Goal: Task Accomplishment & Management: Complete application form

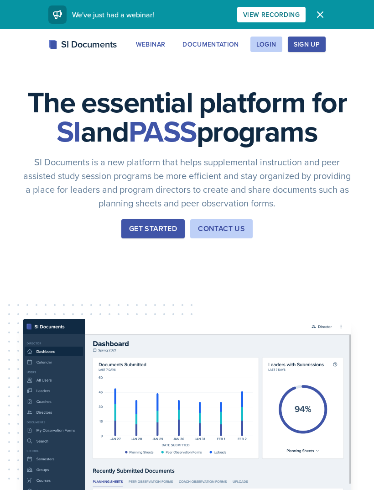
click at [266, 43] on div "Login" at bounding box center [267, 44] width 20 height 7
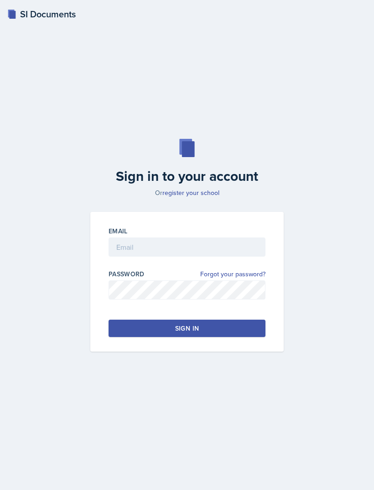
click at [109, 236] on label "Email" at bounding box center [118, 230] width 19 height 9
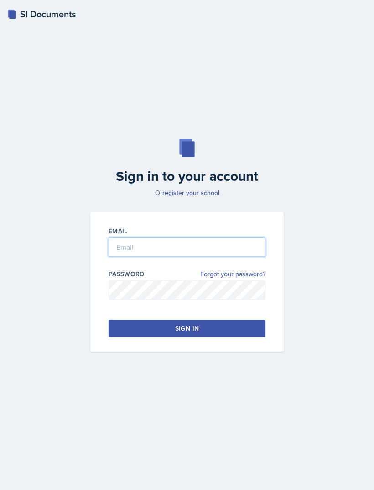
click at [117, 257] on input "email" at bounding box center [187, 246] width 157 height 19
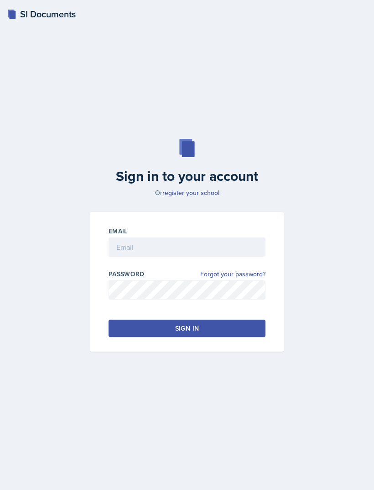
click at [26, 272] on div "Sign in to your account Or register your school Email Password Forgot your pass…" at bounding box center [187, 245] width 352 height 271
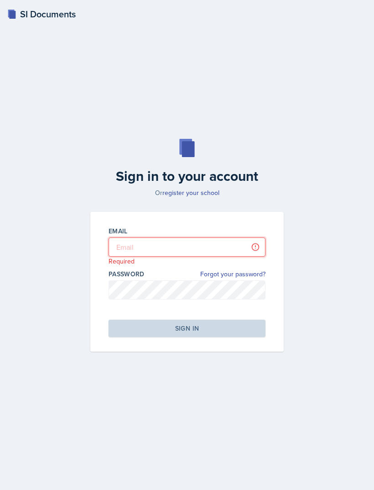
click at [127, 257] on input "email" at bounding box center [187, 246] width 157 height 19
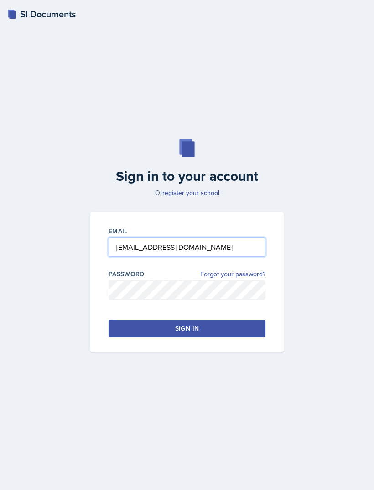
type input "rbrow382@students.kennesaw.edu"
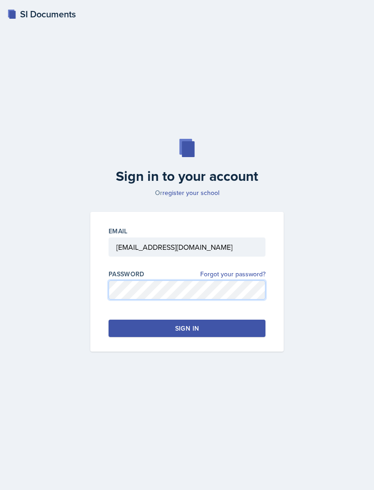
click at [138, 334] on button "Sign in" at bounding box center [187, 328] width 157 height 17
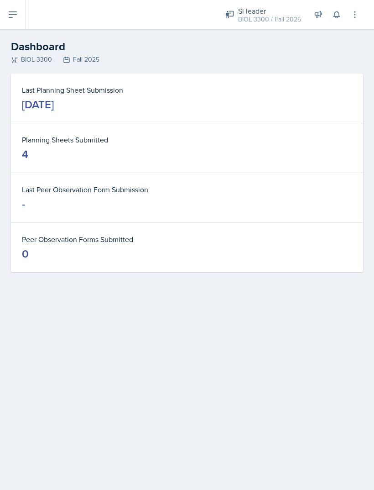
click at [18, 32] on header "Dashboard BIOL 3300 Fall 2025" at bounding box center [187, 51] width 374 height 44
click at [25, 18] on button at bounding box center [13, 14] width 26 height 29
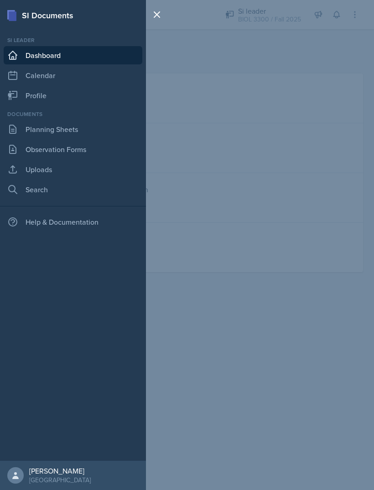
click at [18, 129] on icon at bounding box center [12, 129] width 11 height 11
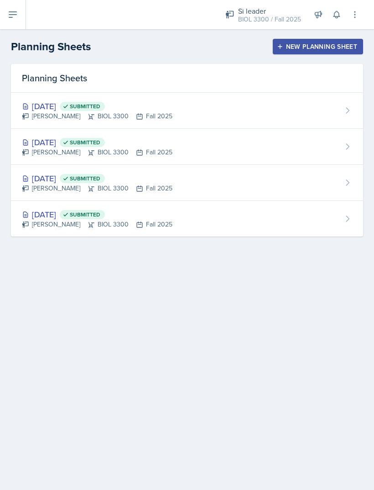
click at [294, 41] on button "New Planning Sheet" at bounding box center [318, 47] width 90 height 16
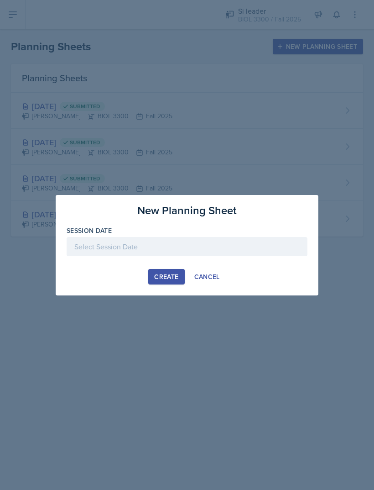
click at [98, 237] on div at bounding box center [187, 246] width 241 height 19
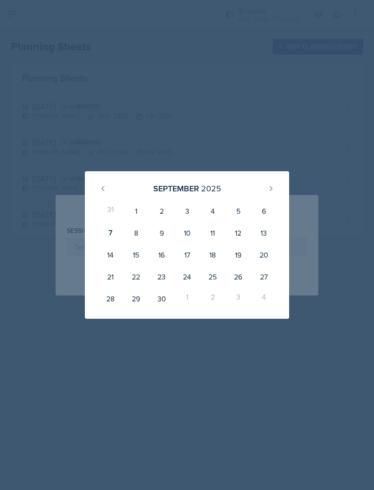
click at [147, 234] on div "8" at bounding box center [136, 233] width 26 height 22
type input "September 8th, 2025"
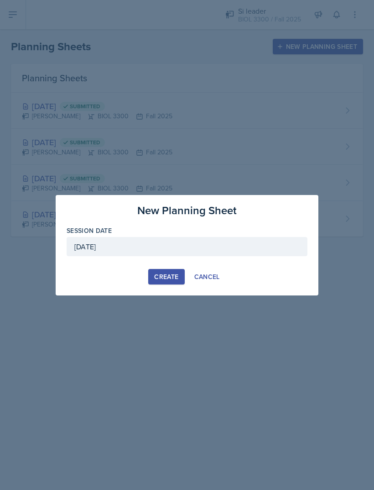
click at [161, 273] on div "Create" at bounding box center [166, 276] width 24 height 7
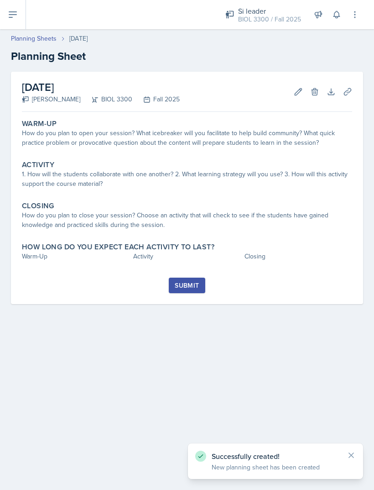
click at [61, 130] on div "How do you plan to open your session? What icebreaker will you facilitate to he…" at bounding box center [187, 137] width 331 height 19
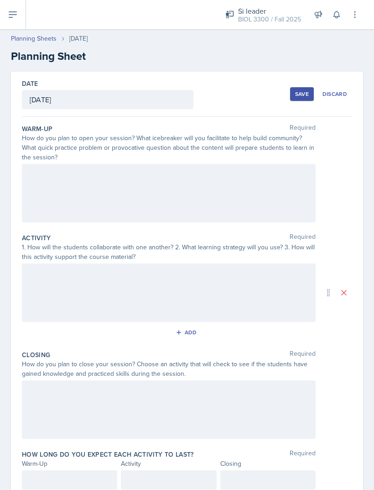
click at [67, 295] on div at bounding box center [169, 292] width 294 height 58
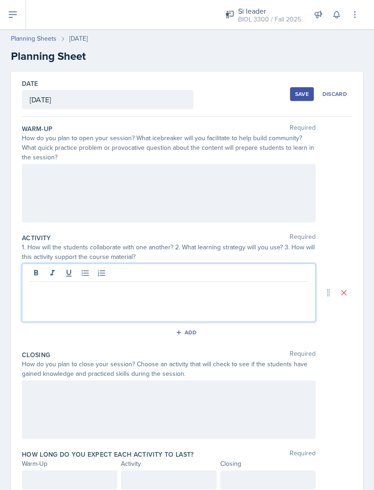
click at [63, 294] on p at bounding box center [169, 288] width 278 height 11
click at [46, 293] on p at bounding box center [169, 288] width 278 height 11
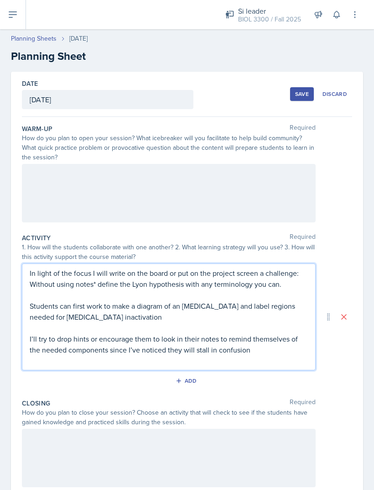
scroll to position [38, 0]
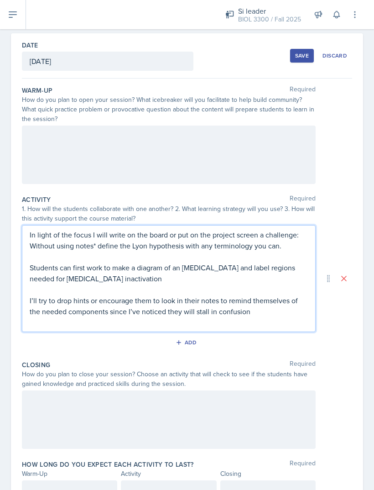
click at [67, 139] on div at bounding box center [169, 155] width 294 height 58
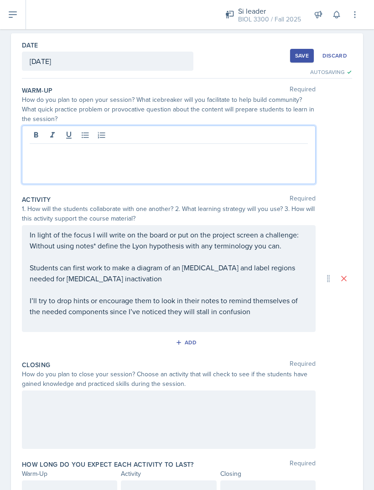
click at [257, 165] on div at bounding box center [169, 155] width 294 height 58
click at [255, 152] on p at bounding box center [169, 151] width 278 height 11
click at [58, 155] on p at bounding box center [169, 151] width 278 height 11
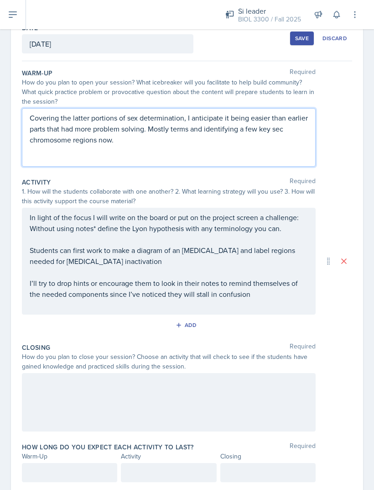
scroll to position [55, 0]
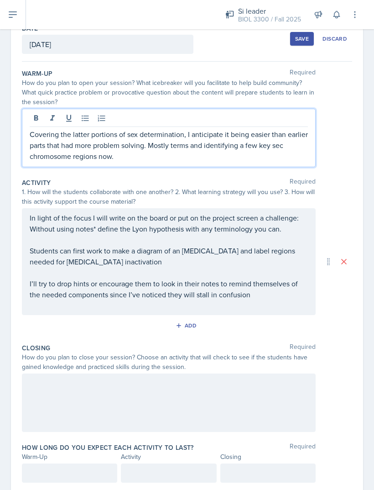
click at [94, 416] on div at bounding box center [169, 402] width 294 height 58
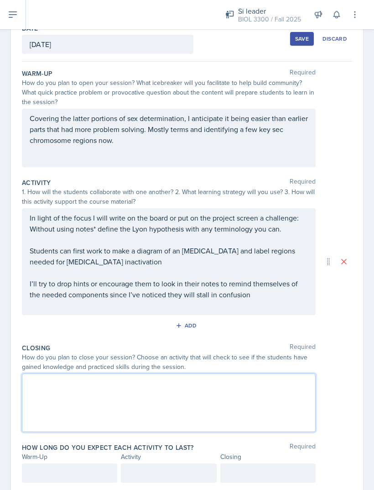
scroll to position [20, 0]
click at [183, 417] on div "Closing Required How do you plan to close your session? Choose an activity that…" at bounding box center [187, 390] width 331 height 100
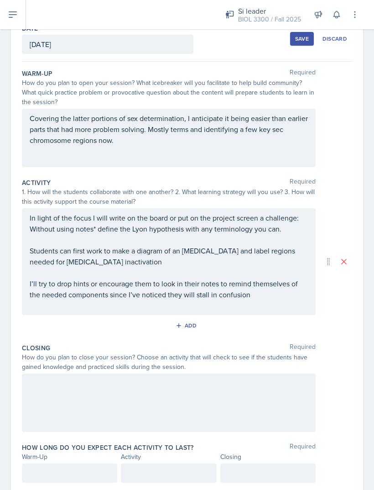
click at [93, 378] on div at bounding box center [169, 402] width 294 height 58
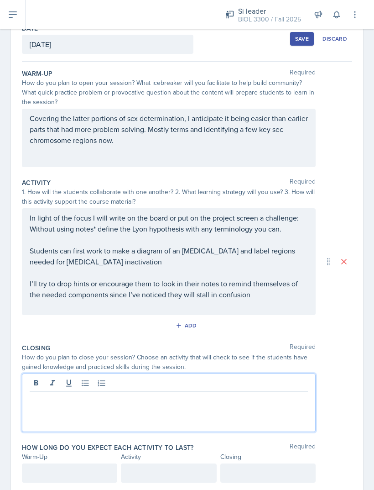
click at [153, 396] on div at bounding box center [169, 402] width 294 height 58
click at [122, 394] on p at bounding box center [169, 399] width 278 height 11
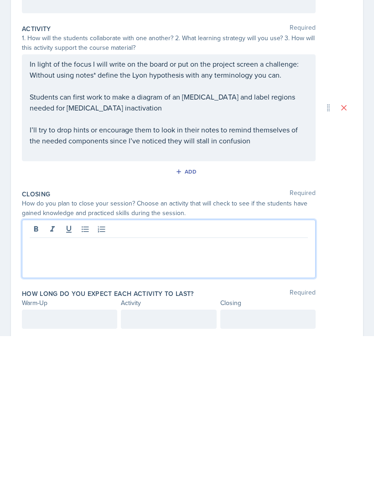
click at [58, 394] on p at bounding box center [169, 399] width 278 height 11
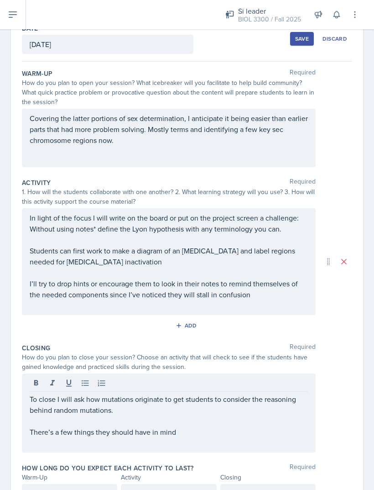
click at [189, 426] on p "There’s a few things they should have in mind" at bounding box center [169, 431] width 278 height 11
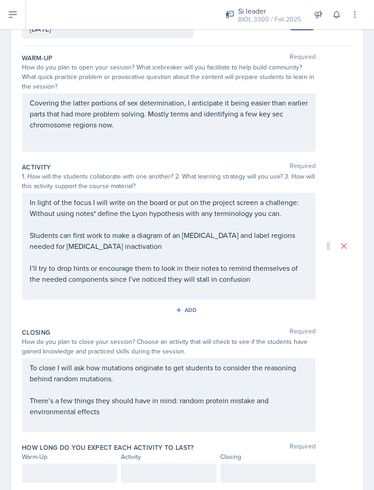
scroll to position [71, 0]
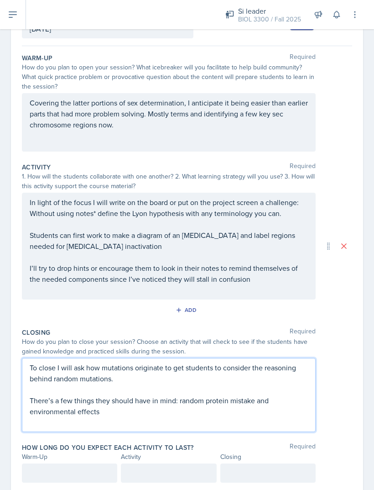
click at [40, 461] on div "Warm-Up Required How do you plan to open your session? What icebreaker will you…" at bounding box center [187, 271] width 331 height 451
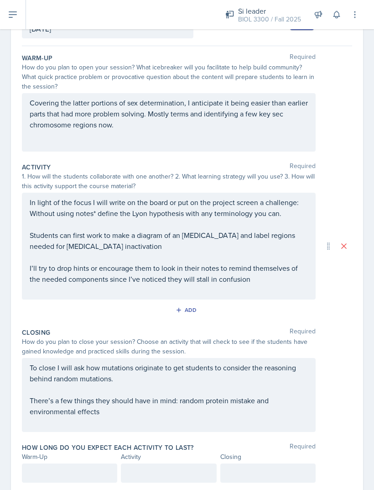
click at [38, 463] on div at bounding box center [69, 472] width 95 height 19
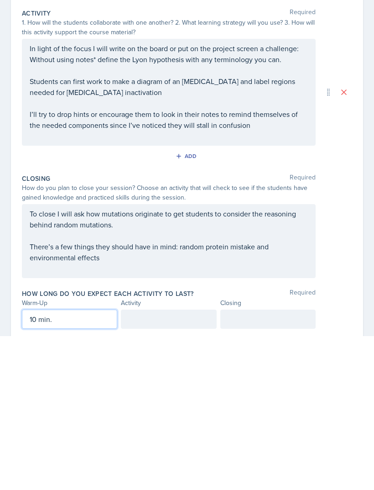
click at [313, 463] on div at bounding box center [267, 472] width 95 height 19
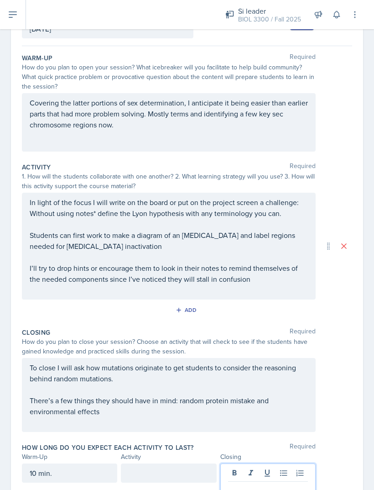
click at [282, 483] on p at bounding box center [268, 488] width 80 height 11
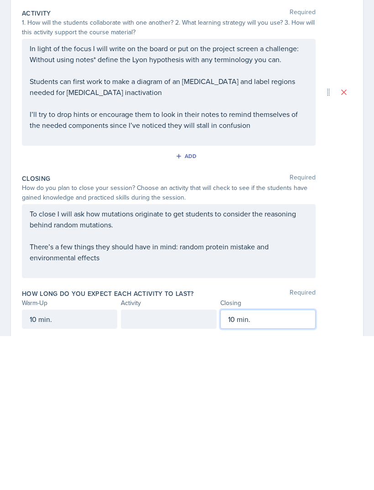
click at [139, 463] on div at bounding box center [168, 472] width 95 height 19
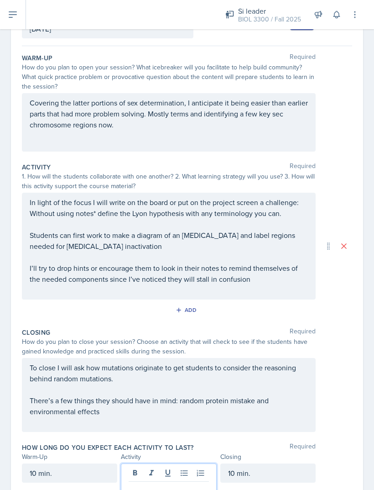
click at [205, 483] on p at bounding box center [169, 488] width 80 height 11
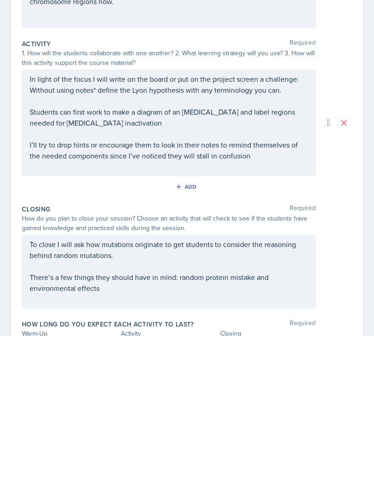
scroll to position [15, 0]
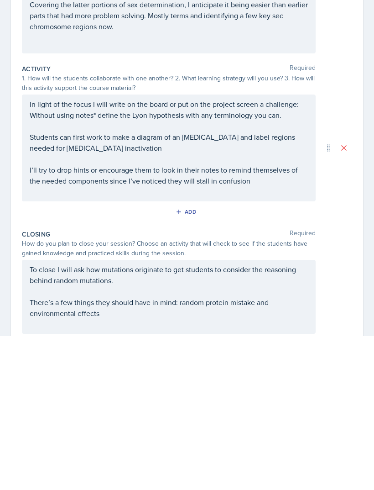
click at [62, 252] on div "In light of the focus I will write on the board or put on the project screen a …" at bounding box center [169, 301] width 278 height 99
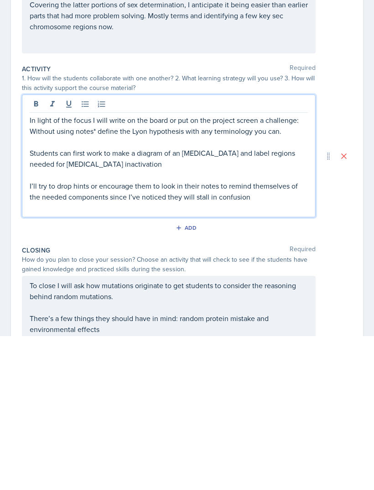
click at [76, 301] on p "Students can first work to make a diagram of an X chromosome and label regions …" at bounding box center [169, 312] width 278 height 22
click at [282, 301] on p "Students can first work to make a diagram of an X chromosome and label regions …" at bounding box center [169, 312] width 278 height 22
click at [31, 301] on p "Students can first work to make a diagram of an X chromosome and label regions …" at bounding box center [169, 312] width 278 height 22
click at [178, 301] on p "Students can first work to make a diagram of an X chromosome and label regions …" at bounding box center [169, 312] width 278 height 22
click at [30, 301] on p "Students can first work to make a diagram of an X chromosome and label regions …" at bounding box center [169, 312] width 278 height 22
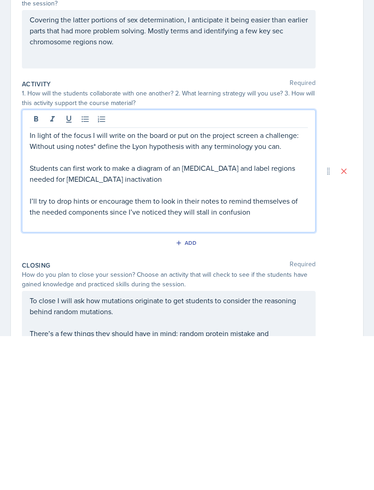
scroll to position [0, 0]
click at [37, 283] on p "In light of the focus I will write on the board or put on the project screen a …" at bounding box center [169, 294] width 278 height 22
click at [40, 305] on p at bounding box center [169, 310] width 278 height 11
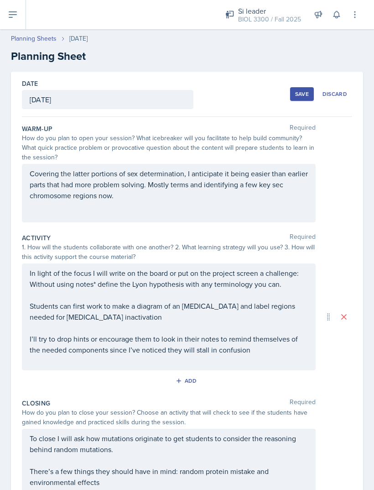
click at [281, 25] on header "Planning Sheets Sep 8th, 2025 Planning Sheet" at bounding box center [187, 49] width 374 height 49
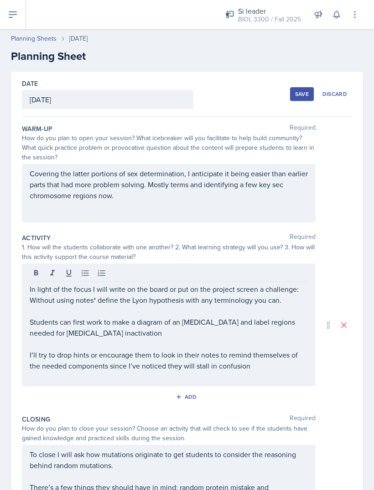
click at [194, 316] on p "Students can first work to make a diagram of an X chromosome and label regions …" at bounding box center [169, 327] width 278 height 22
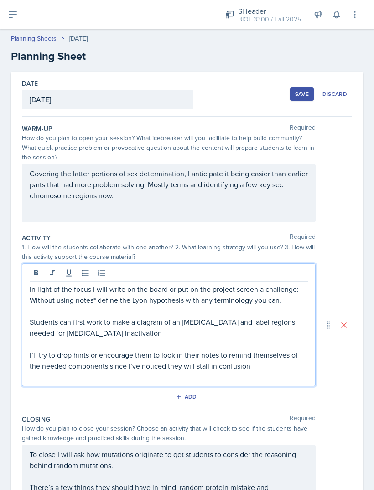
click at [202, 316] on p "Students can first work to make a diagram of an X chromosome and label regions …" at bounding box center [169, 327] width 278 height 22
click at [197, 316] on p "Students can first work to make a diagram of an X chromosome and label regions …" at bounding box center [169, 327] width 278 height 22
click at [289, 338] on p at bounding box center [169, 343] width 278 height 11
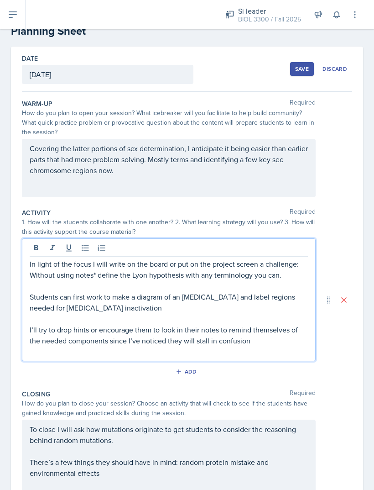
scroll to position [39, 0]
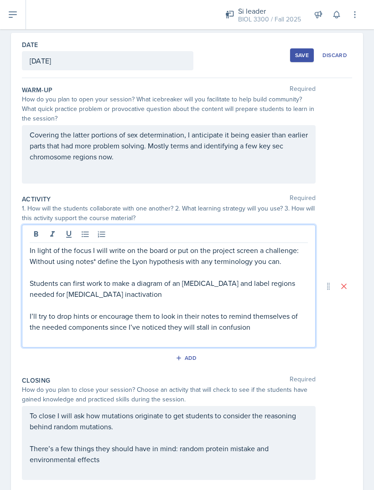
click at [268, 278] on p "Students can first work to make a diagram of an X chromosome and label regions …" at bounding box center [169, 289] width 278 height 22
click at [242, 278] on p "Students can first work to make a diagram of an X chromosome and label regions …" at bounding box center [169, 289] width 278 height 22
click at [262, 299] on p at bounding box center [169, 304] width 278 height 11
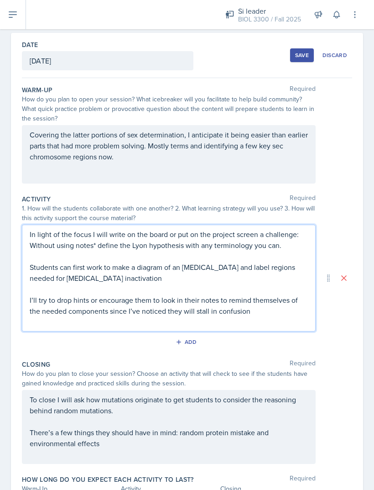
click at [288, 335] on div "Add" at bounding box center [187, 343] width 331 height 17
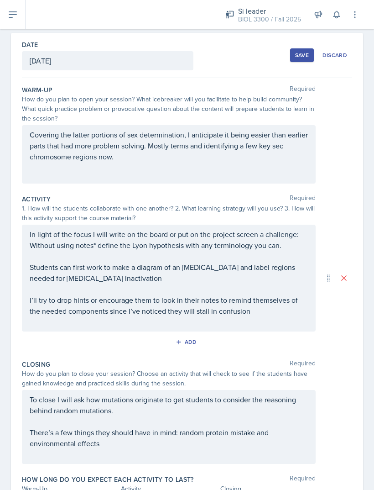
click at [247, 335] on div "Add" at bounding box center [187, 343] width 331 height 17
click at [213, 335] on div "Add" at bounding box center [187, 343] width 331 height 17
click at [152, 335] on div "Add" at bounding box center [187, 343] width 331 height 17
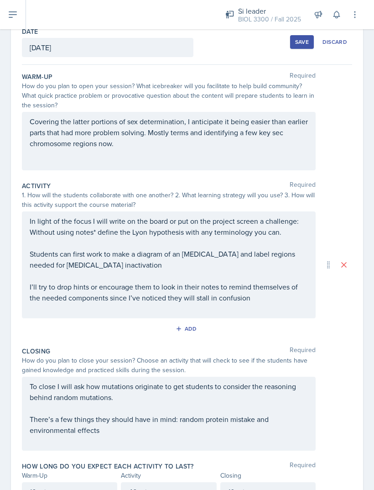
click at [184, 325] on div "Add" at bounding box center [188, 328] width 20 height 7
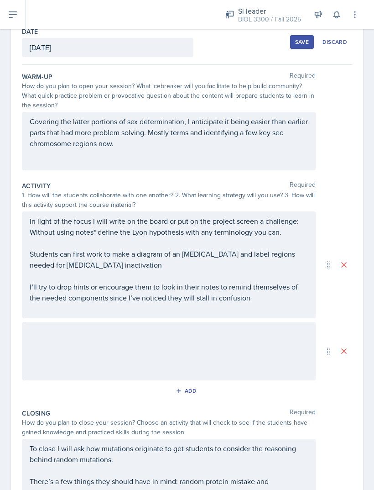
click at [86, 322] on div at bounding box center [169, 351] width 294 height 58
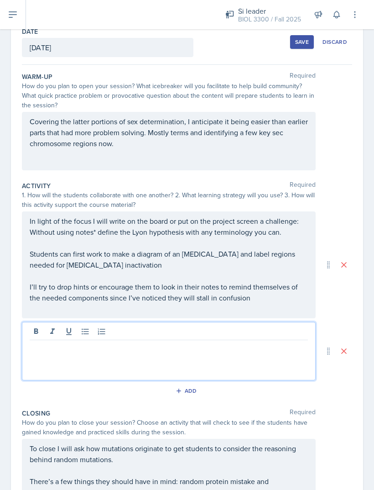
click at [75, 336] on div at bounding box center [169, 351] width 294 height 58
click at [66, 333] on div at bounding box center [169, 351] width 294 height 58
click at [48, 384] on div "Add" at bounding box center [187, 392] width 331 height 17
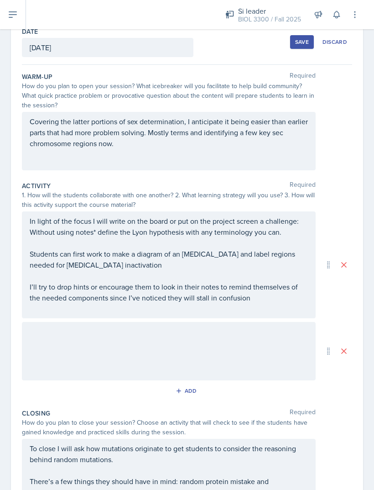
click at [54, 328] on div at bounding box center [169, 351] width 294 height 58
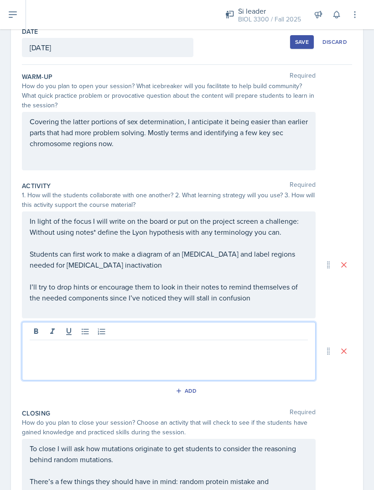
click at [50, 328] on div at bounding box center [169, 351] width 294 height 58
click at [41, 384] on div "Add" at bounding box center [187, 392] width 331 height 17
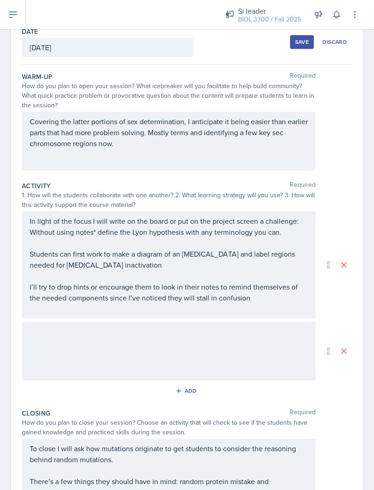
click at [50, 323] on div at bounding box center [169, 351] width 294 height 58
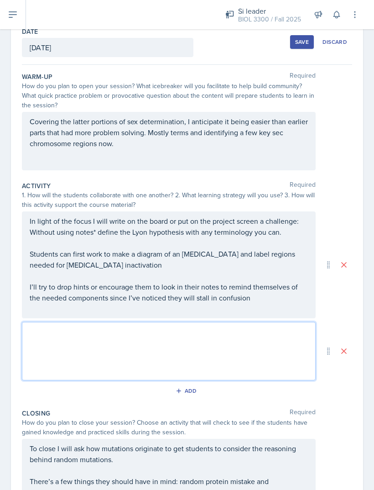
click at [264, 258] on div "In light of the focus I will write on the board or put on the project screen a …" at bounding box center [169, 264] width 278 height 99
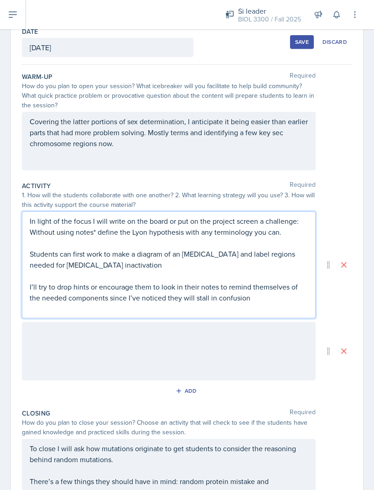
click at [54, 322] on div at bounding box center [169, 351] width 294 height 58
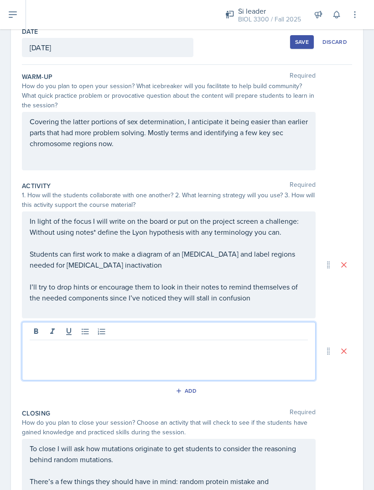
click at [39, 342] on p at bounding box center [169, 347] width 278 height 11
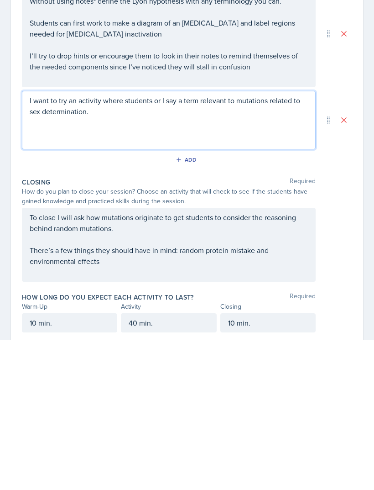
scroll to position [133, 0]
click at [183, 463] on div "40 min." at bounding box center [168, 472] width 95 height 19
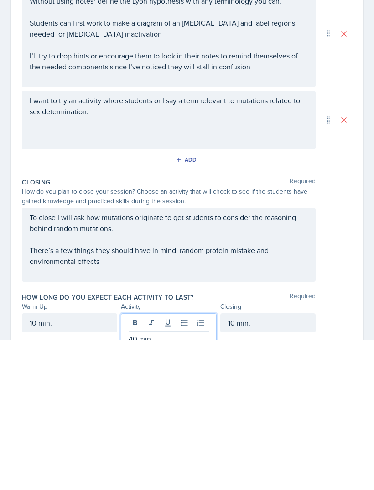
click at [194, 467] on button at bounding box center [200, 473] width 13 height 13
click at [146, 483] on p "20 min each" at bounding box center [169, 488] width 80 height 11
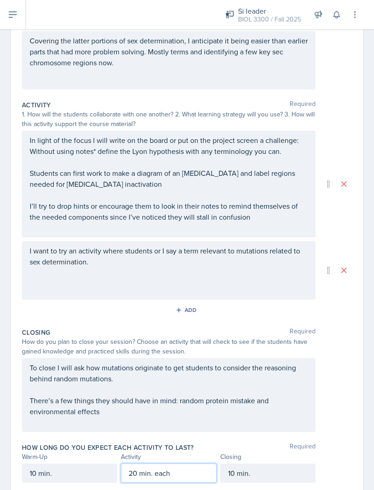
click at [122, 241] on div "I want to try an activity where students or I say a term relevant to mutations …" at bounding box center [169, 270] width 294 height 58
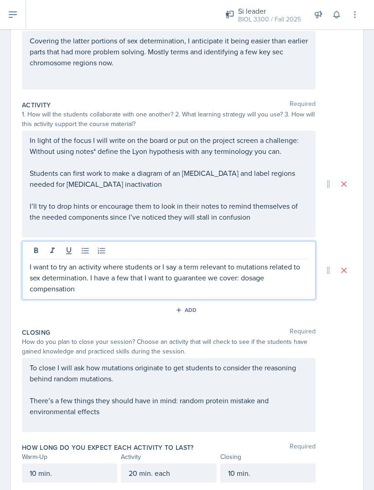
click at [120, 261] on p "I want to try an activity where students or I say a term relevant to mutations …" at bounding box center [169, 277] width 278 height 33
click at [137, 261] on p "I want to try an activity where students or I say a term relevant to mutations …" at bounding box center [169, 277] width 278 height 33
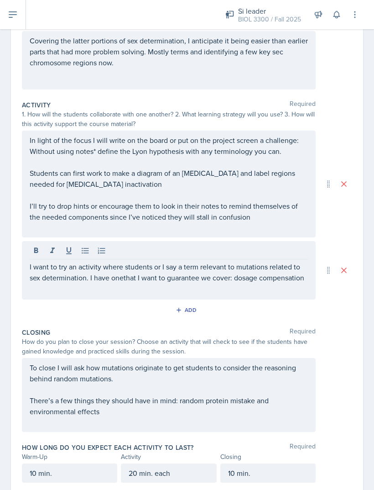
click at [307, 261] on p "I want to try an activity where students or I say a term relevant to mutations …" at bounding box center [169, 272] width 278 height 22
click at [297, 261] on p "I want to try an activity where students or I say a term relevant to mutations …" at bounding box center [169, 277] width 278 height 33
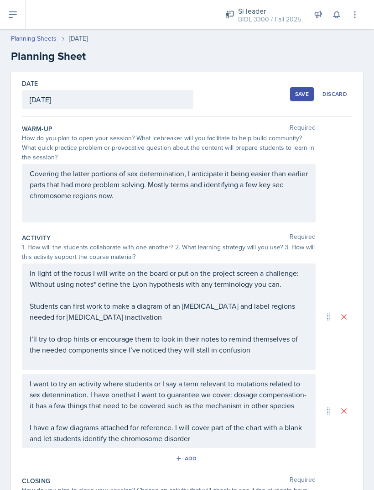
scroll to position [0, 0]
click at [293, 87] on button "Save" at bounding box center [302, 94] width 24 height 14
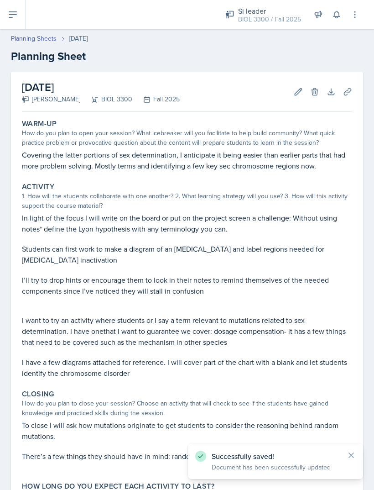
click at [13, 19] on icon at bounding box center [12, 14] width 11 height 11
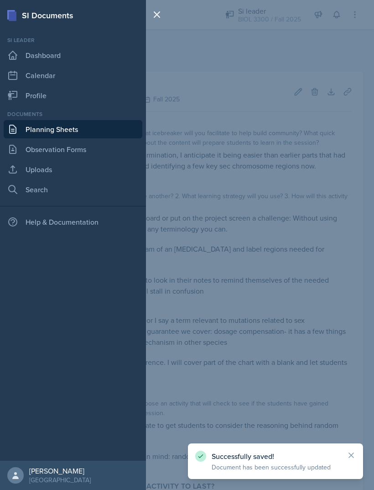
click at [26, 169] on link "Uploads" at bounding box center [73, 169] width 139 height 18
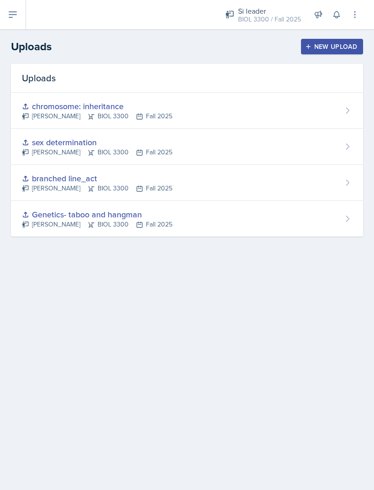
click at [316, 54] on button "New Upload" at bounding box center [332, 47] width 63 height 16
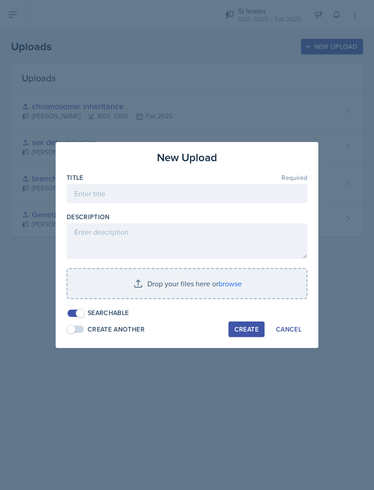
click at [221, 282] on input "file" at bounding box center [187, 283] width 239 height 29
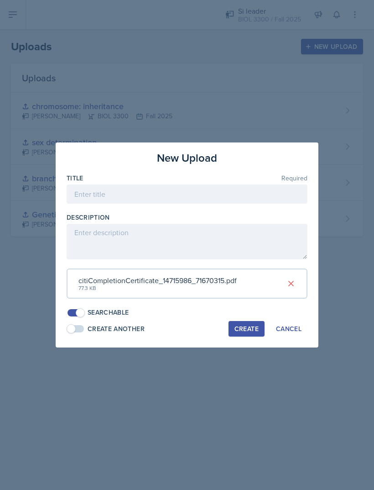
click at [77, 325] on span at bounding box center [76, 328] width 16 height 7
click at [79, 326] on span at bounding box center [80, 328] width 9 height 9
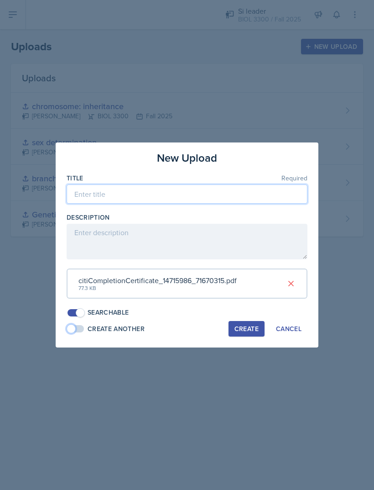
click at [108, 198] on input at bounding box center [187, 193] width 241 height 19
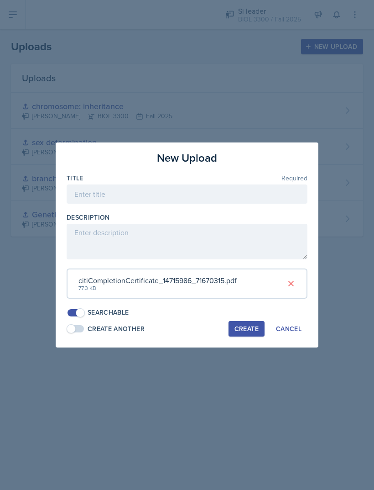
click at [291, 284] on icon at bounding box center [291, 283] width 5 height 5
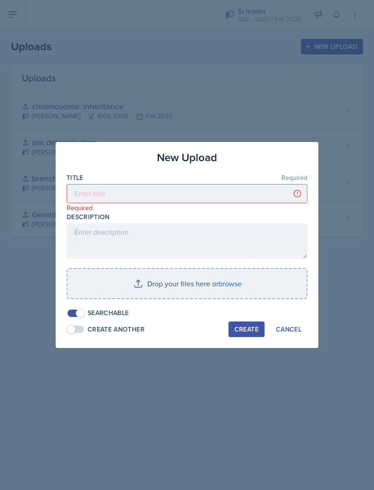
click at [131, 272] on input "file" at bounding box center [187, 283] width 239 height 29
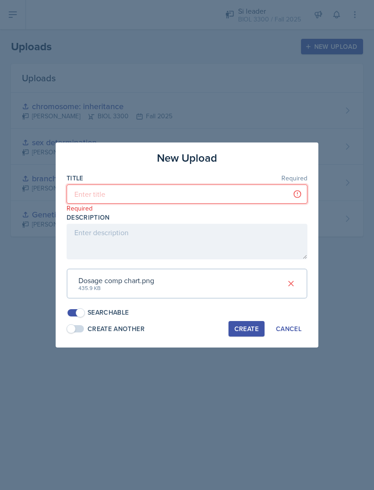
click at [111, 200] on input at bounding box center [187, 193] width 241 height 19
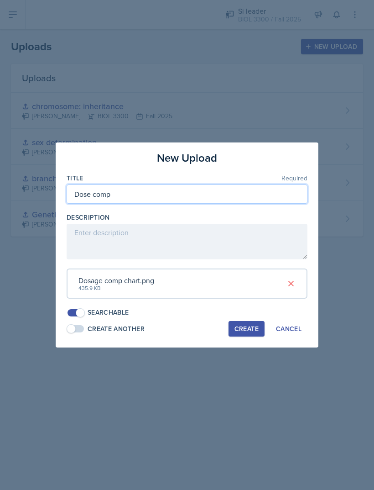
type input "Dose comp"
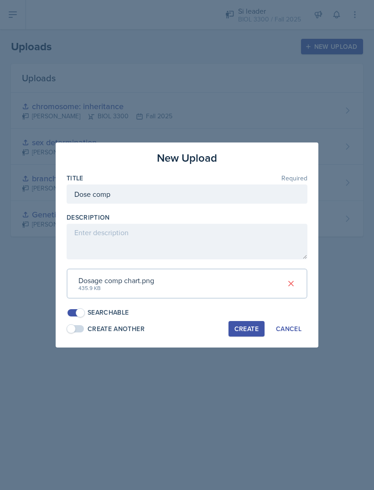
click at [249, 325] on div "Create" at bounding box center [247, 328] width 24 height 7
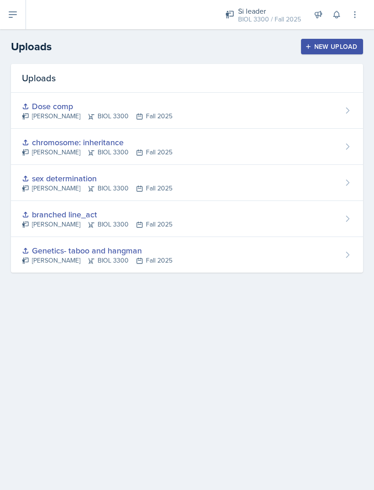
click at [315, 54] on button "New Upload" at bounding box center [332, 47] width 63 height 16
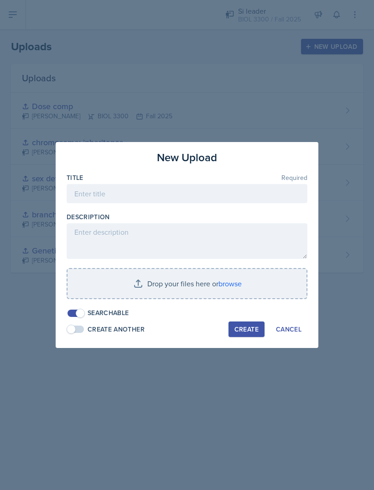
click at [228, 286] on input "file" at bounding box center [187, 283] width 239 height 29
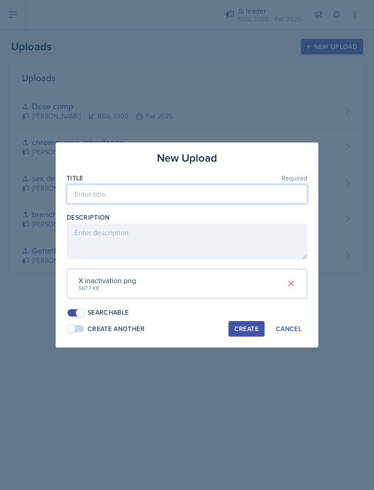
click at [96, 204] on input at bounding box center [187, 193] width 241 height 19
type input "[MEDICAL_DATA] inactivation diagram"
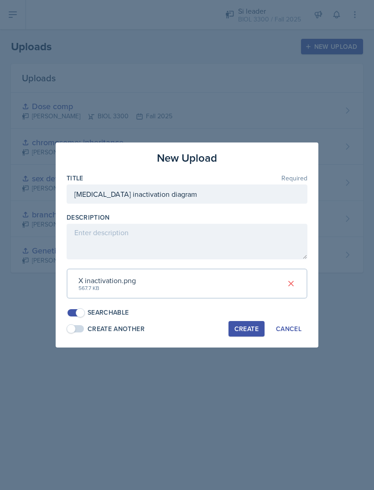
click at [255, 325] on div "Create" at bounding box center [247, 328] width 24 height 7
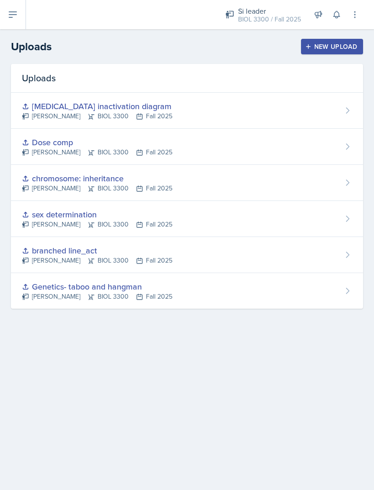
click at [317, 39] on button "New Upload" at bounding box center [332, 47] width 63 height 16
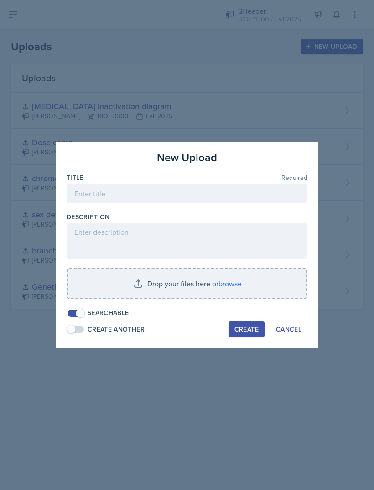
click at [232, 292] on input "file" at bounding box center [187, 283] width 239 height 29
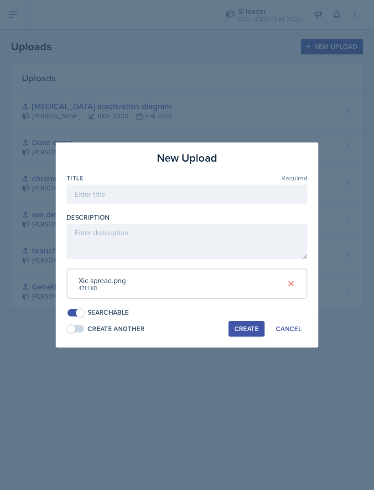
click at [91, 252] on textarea at bounding box center [187, 242] width 241 height 36
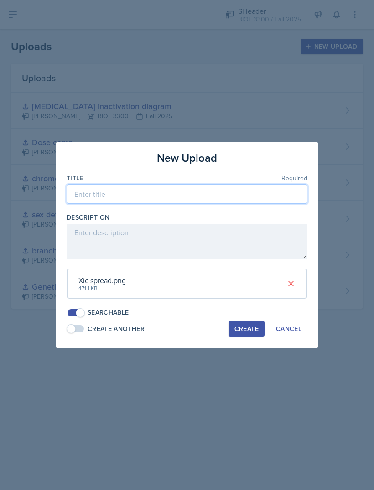
click at [107, 200] on input at bounding box center [187, 193] width 241 height 19
click at [101, 199] on input "X imactivation" at bounding box center [187, 193] width 241 height 19
click at [139, 199] on input "X inactivation" at bounding box center [187, 193] width 241 height 19
type input "X inactivation spread"
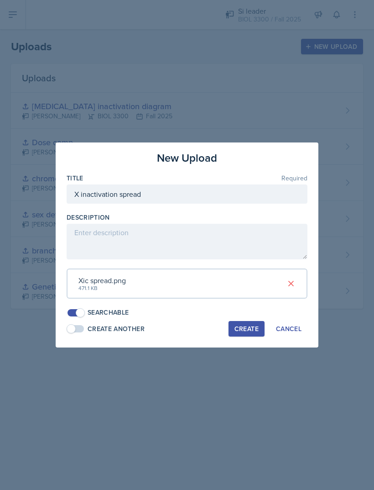
click at [244, 325] on div "Create" at bounding box center [247, 328] width 24 height 7
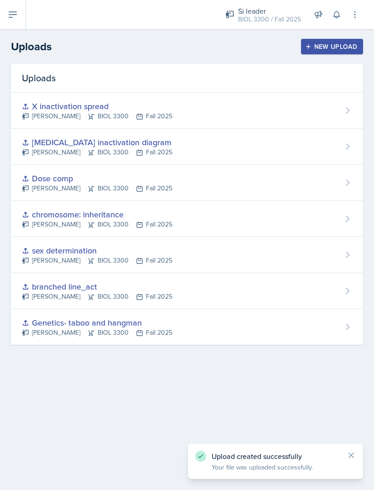
click at [16, 23] on button at bounding box center [13, 14] width 26 height 29
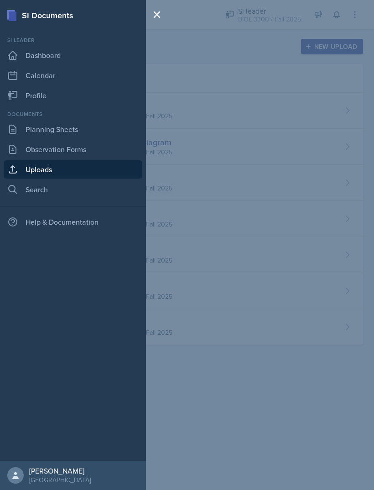
click at [35, 129] on link "Planning Sheets" at bounding box center [73, 129] width 139 height 18
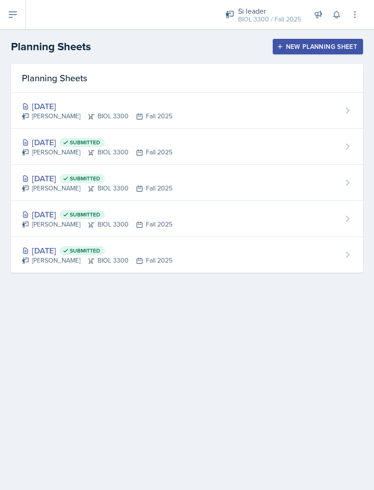
click at [96, 112] on div "Roger Brown BIOL 3300 Fall 2025" at bounding box center [97, 116] width 151 height 10
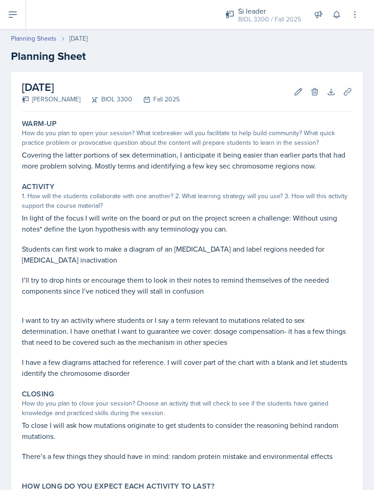
click at [333, 93] on icon at bounding box center [331, 91] width 9 height 9
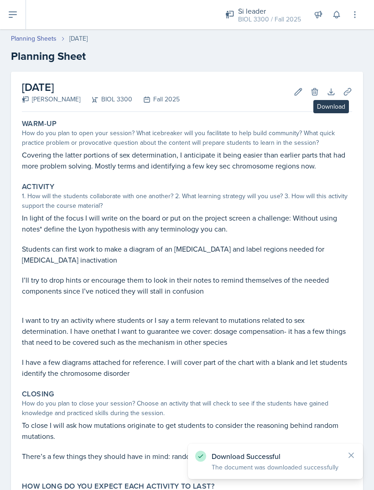
click at [351, 92] on icon at bounding box center [347, 91] width 9 height 9
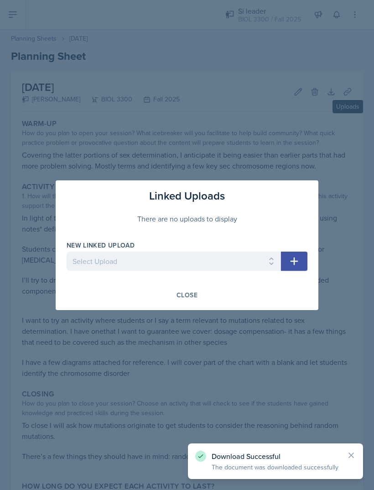
click at [162, 263] on select "Select Upload Genetics- taboo and hangman branched line_act sex determination c…" at bounding box center [174, 261] width 215 height 19
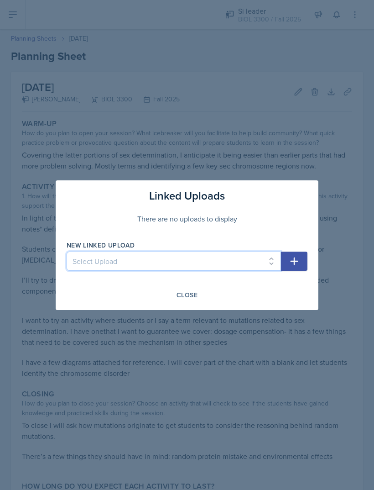
select select "674aa555-2677-4a85-8226-dd3cf50397cb"
click at [294, 258] on icon "button" at bounding box center [295, 261] width 8 height 8
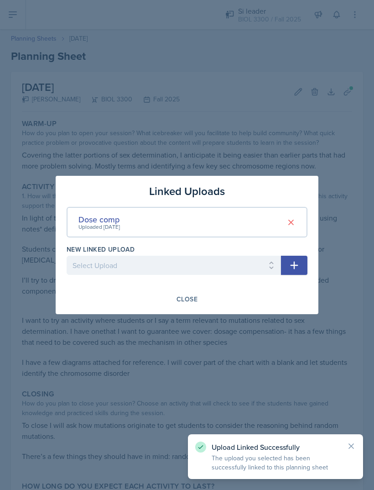
click at [191, 262] on select "Select Upload Genetics- taboo and hangman branched line_act sex determination c…" at bounding box center [174, 265] width 215 height 19
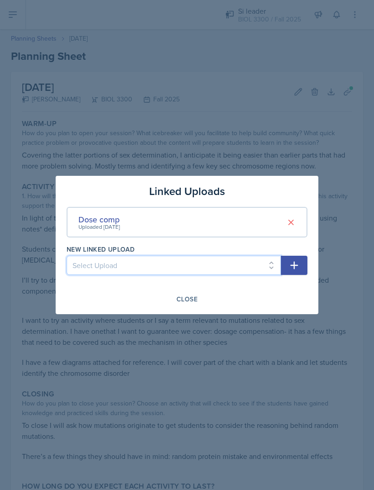
select select "ab1ed671-9f64-4e2d-9604-7fc37a5f8346"
click at [296, 267] on icon "button" at bounding box center [294, 265] width 11 height 11
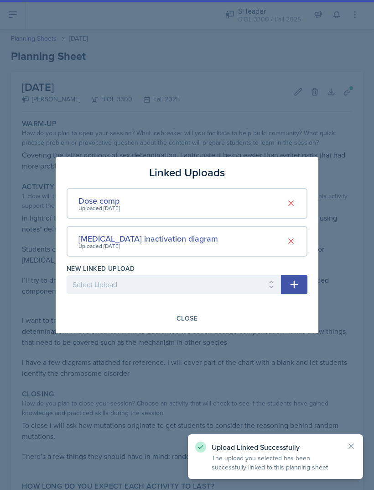
click at [150, 281] on select "Select Upload Genetics- taboo and hangman branched line_act sex determination c…" at bounding box center [174, 284] width 215 height 19
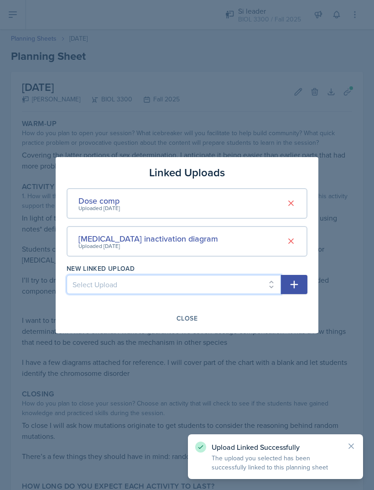
select select "a978df8b-cb93-4fab-86dd-f606ec031c33"
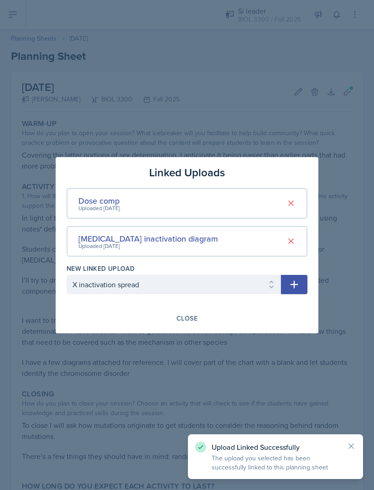
click at [295, 292] on button "button" at bounding box center [294, 284] width 26 height 19
select select
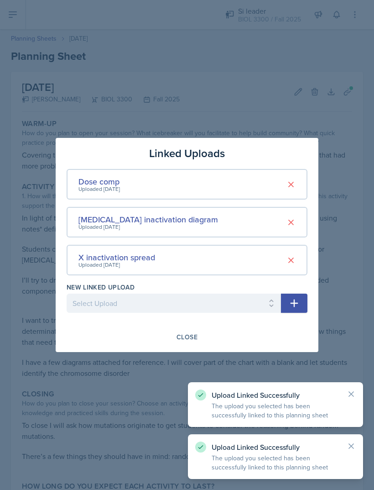
click at [180, 339] on div "Close" at bounding box center [187, 336] width 21 height 7
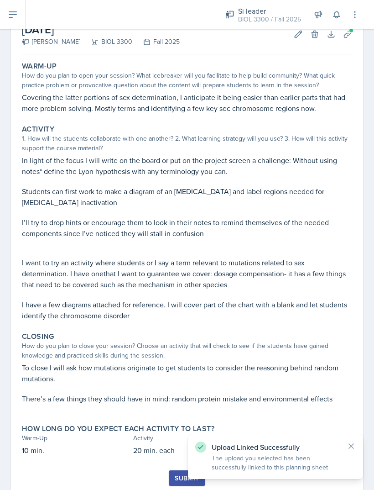
scroll to position [57, 0]
click at [167, 474] on div "Submit" at bounding box center [187, 484] width 331 height 26
click at [177, 477] on div "Submit" at bounding box center [187, 478] width 24 height 7
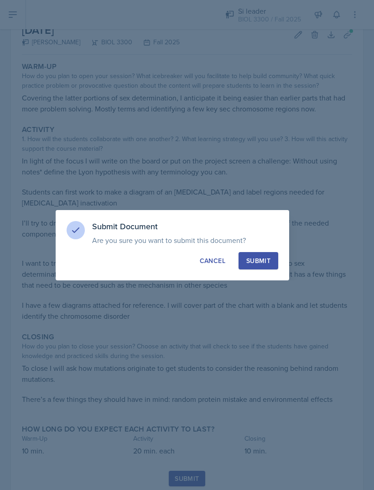
click at [262, 261] on div "Submit" at bounding box center [259, 260] width 24 height 9
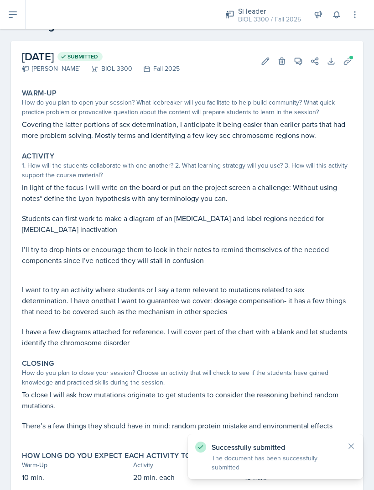
click at [10, 17] on icon at bounding box center [12, 14] width 7 height 5
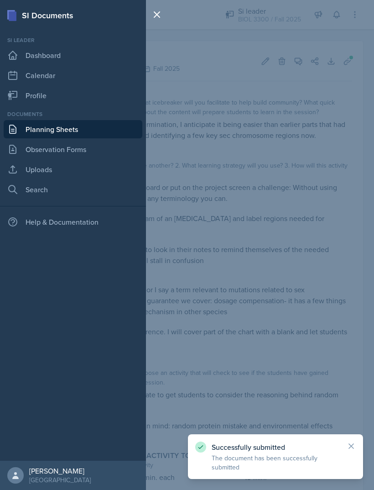
click at [31, 126] on link "Planning Sheets" at bounding box center [73, 129] width 139 height 18
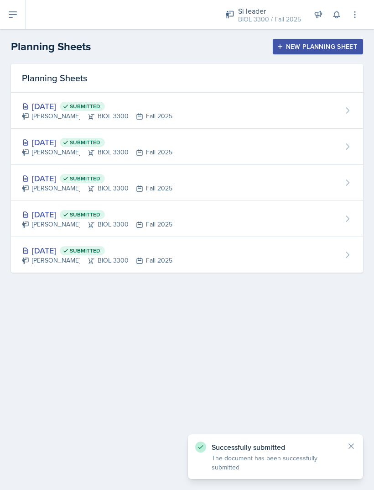
click at [297, 52] on button "New Planning Sheet" at bounding box center [318, 47] width 90 height 16
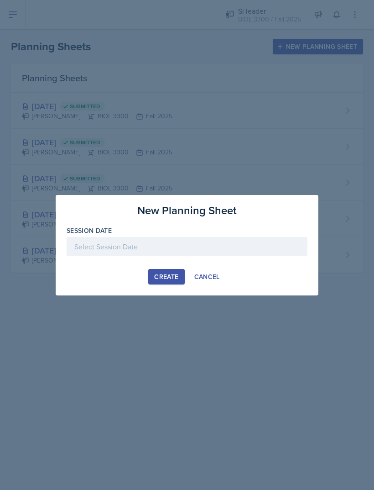
click at [147, 242] on div at bounding box center [187, 246] width 241 height 19
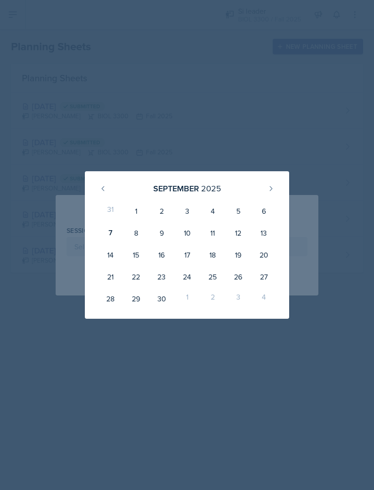
click at [236, 235] on div "12" at bounding box center [239, 233] width 26 height 22
type input "[DATE]"
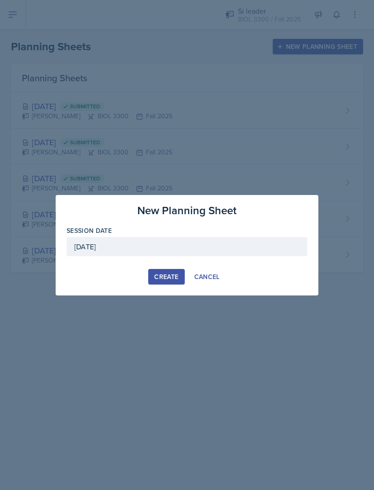
click at [169, 279] on div "Create" at bounding box center [166, 276] width 24 height 7
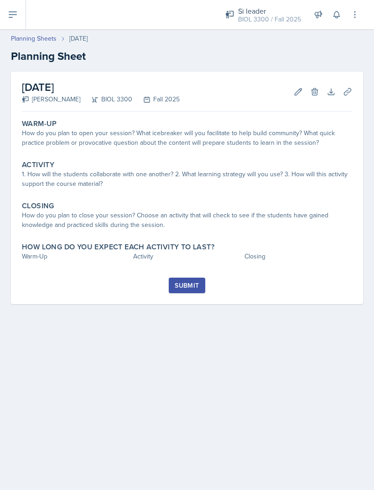
click at [259, 152] on div "Warm-Up How do you plan to open your session? What icebreaker will you facilita…" at bounding box center [187, 133] width 338 height 37
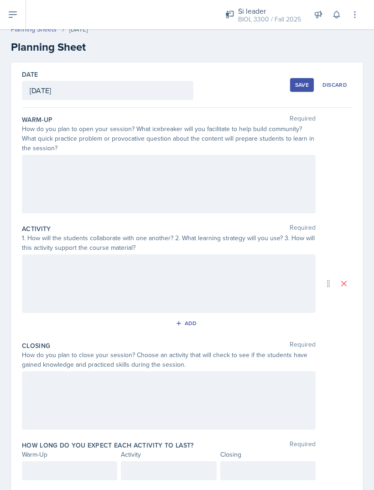
scroll to position [7, 0]
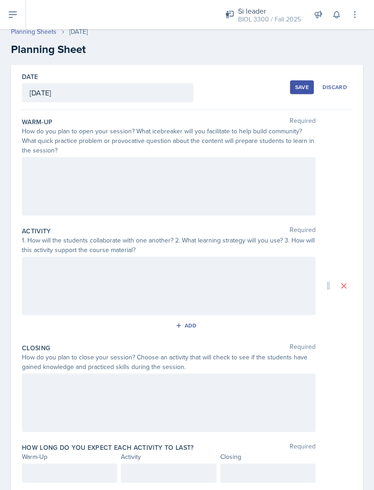
click at [288, 202] on div at bounding box center [169, 186] width 294 height 58
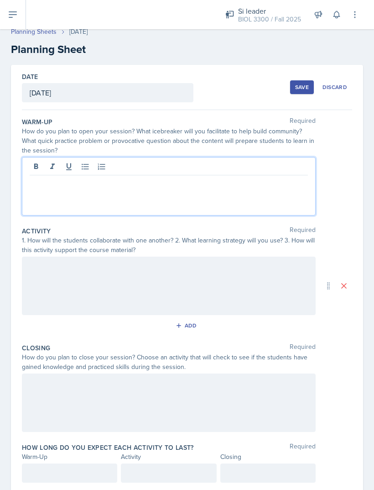
click at [288, 197] on div at bounding box center [169, 186] width 294 height 58
click at [275, 204] on div at bounding box center [169, 186] width 294 height 58
click at [254, 227] on div "Activity Required" at bounding box center [187, 230] width 331 height 9
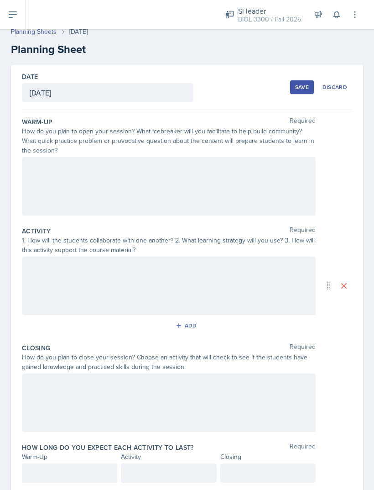
click at [247, 239] on div "1. How will the students collaborate with one another? 2. What learning strateg…" at bounding box center [169, 245] width 294 height 19
click at [264, 185] on div at bounding box center [169, 186] width 294 height 58
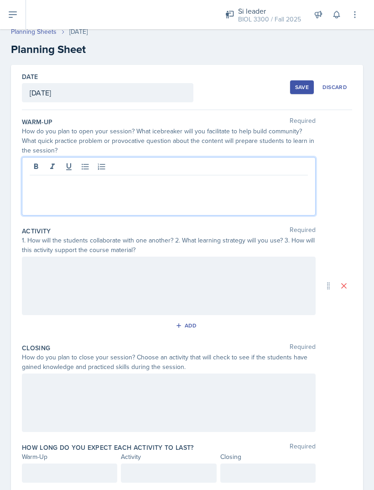
click at [268, 184] on p at bounding box center [169, 182] width 278 height 11
click at [224, 198] on div "To open, I" at bounding box center [169, 186] width 294 height 58
click at [256, 182] on p "To open, I" at bounding box center [169, 182] width 278 height 11
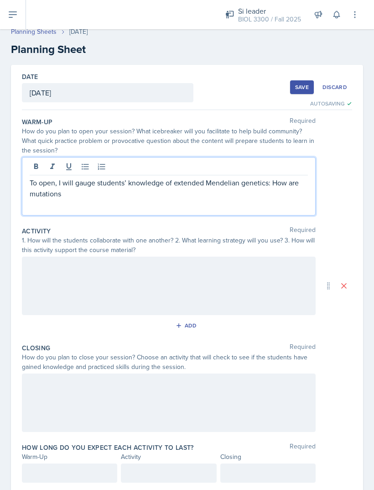
click at [218, 191] on p "To open, I will gauge students’ knowledge of extended Mendelian genetics: How a…" at bounding box center [169, 188] width 278 height 22
click at [58, 191] on p "To open, I will gauge students’ knowledge of extended Mendelian genetics: How a…" at bounding box center [169, 188] width 278 height 22
click at [251, 198] on p "To open, I will gauge students’ knowledge of extended Mendelian genetics: How a…" at bounding box center [169, 188] width 278 height 22
click at [263, 286] on div at bounding box center [169, 286] width 294 height 58
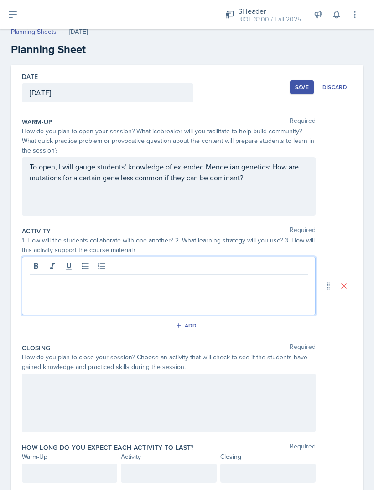
click at [47, 304] on div at bounding box center [169, 286] width 294 height 58
click at [61, 286] on p at bounding box center [169, 282] width 278 height 11
click at [222, 287] on p "I will use hangman again since it isn’t too competitive and I lie the idea." at bounding box center [169, 282] width 278 height 11
click at [277, 287] on p "I will use hangman again since it isn’t too competitive and I like idea." at bounding box center [169, 282] width 278 height 11
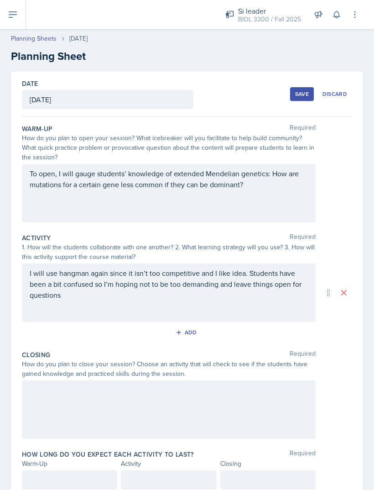
scroll to position [0, 0]
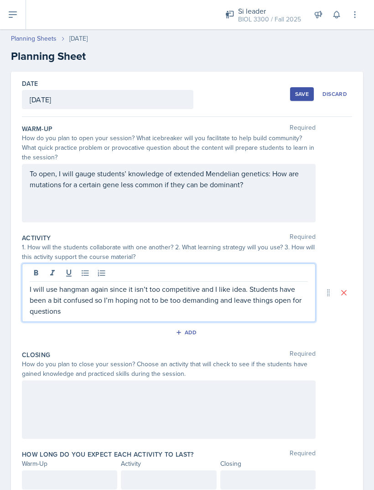
click at [255, 415] on div at bounding box center [169, 409] width 294 height 58
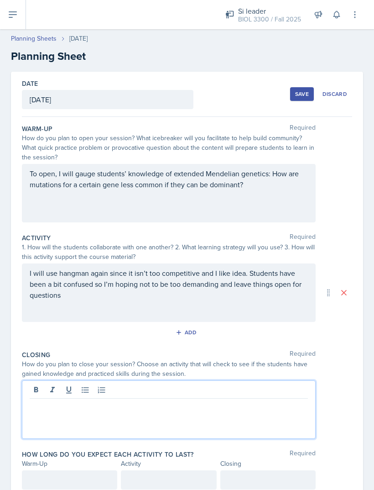
click at [253, 418] on div at bounding box center [169, 409] width 294 height 58
click at [251, 423] on div at bounding box center [169, 409] width 294 height 58
click at [251, 422] on div at bounding box center [169, 409] width 294 height 58
click at [238, 360] on div "How do you plan to close your session? Choose an activity that will check to se…" at bounding box center [169, 368] width 294 height 19
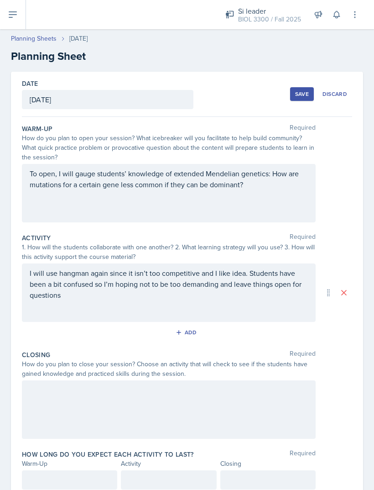
click at [237, 425] on div at bounding box center [169, 409] width 294 height 58
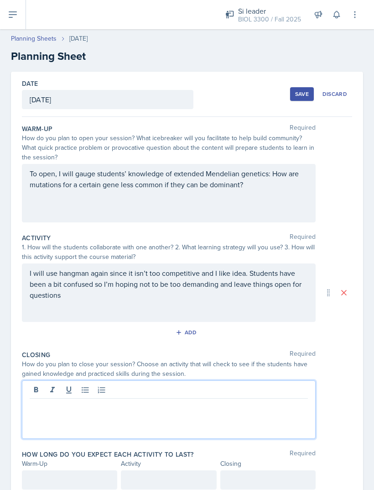
click at [238, 404] on p at bounding box center [169, 405] width 278 height 11
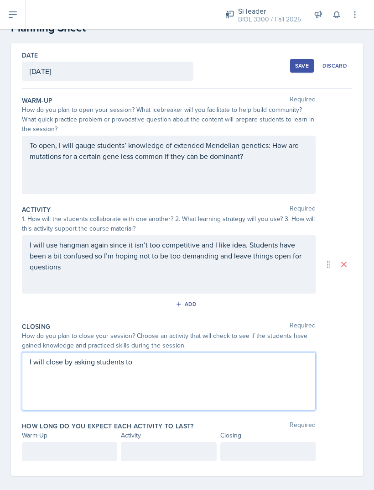
scroll to position [7, 0]
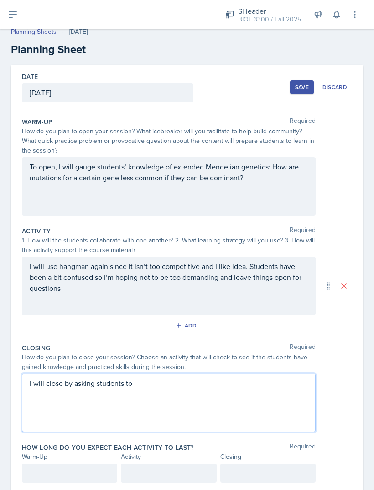
click at [75, 373] on div "I will close by asking students to" at bounding box center [169, 402] width 294 height 58
click at [146, 394] on p "I will close by asking students to" at bounding box center [169, 399] width 278 height 11
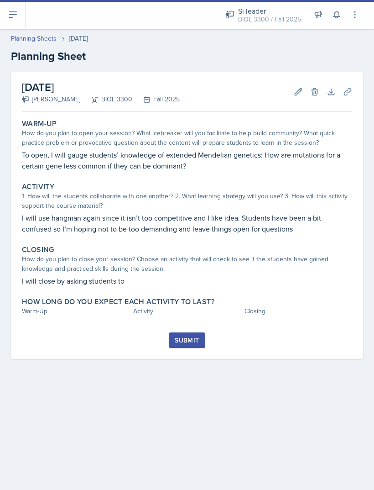
click at [84, 219] on p "I will use hangman again since it isn’t too competitive and I like idea. Studen…" at bounding box center [187, 223] width 331 height 22
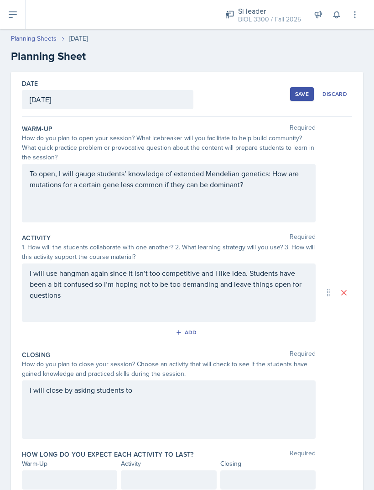
click at [247, 394] on div "I will close by asking students to" at bounding box center [169, 409] width 294 height 58
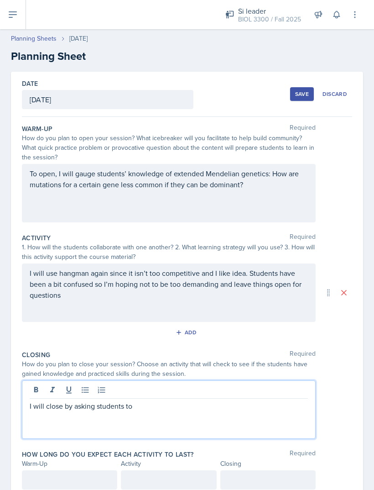
scroll to position [29, 0]
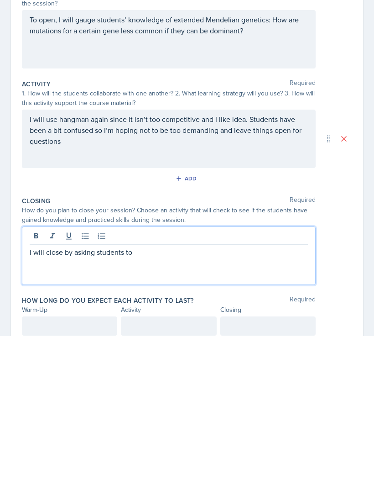
click at [288, 400] on p "I will close by asking students to" at bounding box center [169, 405] width 278 height 11
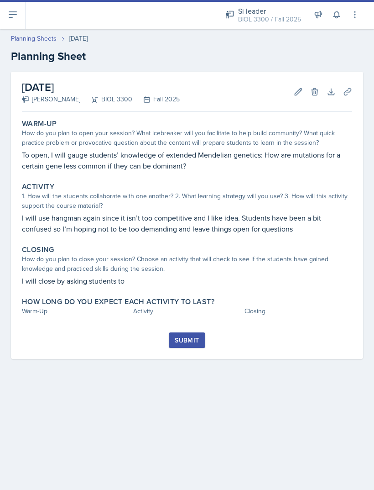
click at [97, 210] on div "1. How will the students collaborate with one another? 2. What learning strateg…" at bounding box center [187, 200] width 331 height 19
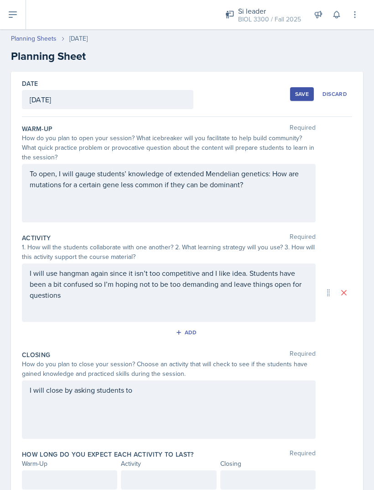
click at [99, 284] on p "I will use hangman again since it isn’t too competitive and I like idea. Studen…" at bounding box center [169, 284] width 278 height 33
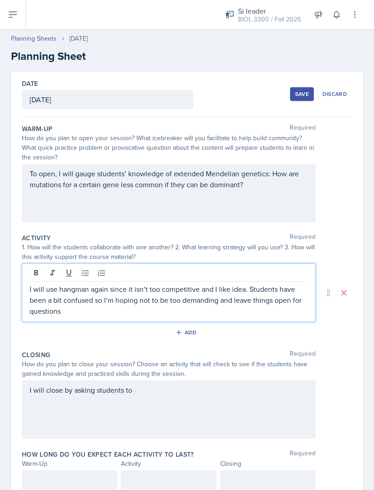
click at [83, 298] on p "I will use hangman again since it isn’t too competitive and I like idea. Studen…" at bounding box center [169, 299] width 278 height 33
click at [96, 315] on p "I will use hangman again since it isn’t too competitive and I like idea. Studen…" at bounding box center [169, 299] width 278 height 33
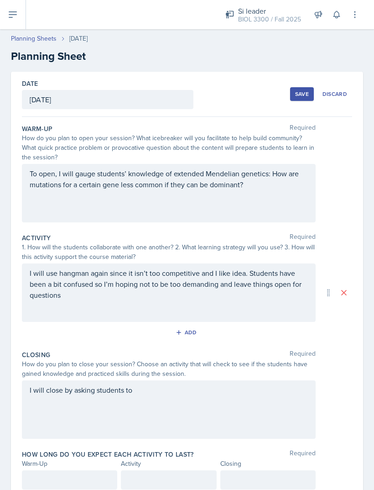
click at [243, 404] on div "I will close by asking students to" at bounding box center [169, 409] width 294 height 58
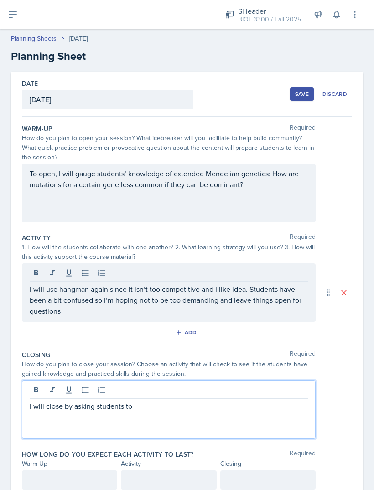
click at [268, 425] on div "I will close by asking students to" at bounding box center [169, 409] width 294 height 58
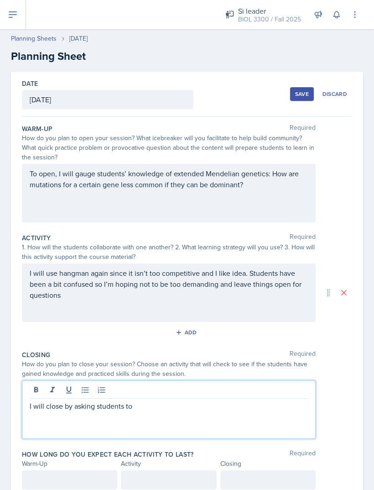
click at [266, 410] on p "I will close by asking students to" at bounding box center [169, 405] width 278 height 11
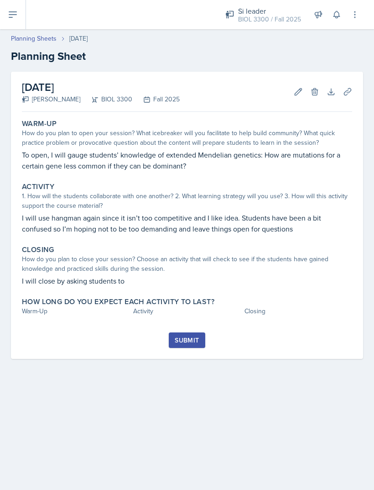
click at [275, 264] on div "How do you plan to close your session? Choose an activity that will check to se…" at bounding box center [187, 263] width 331 height 19
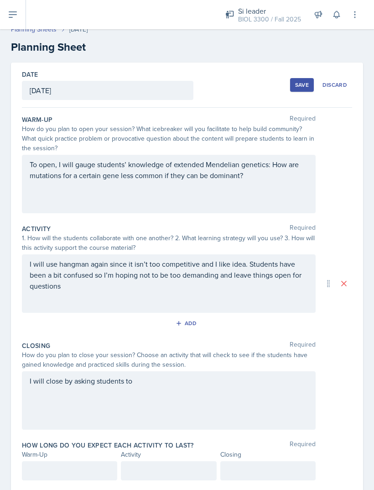
scroll to position [7, 0]
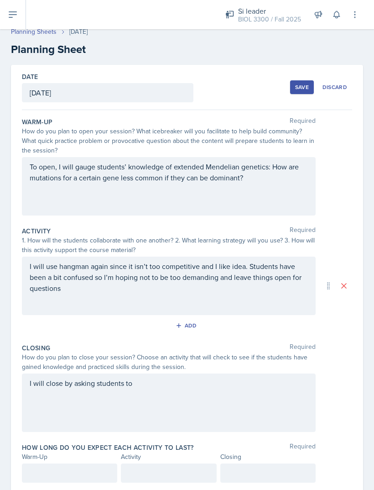
click at [229, 404] on div "I will close by asking students to" at bounding box center [169, 402] width 294 height 58
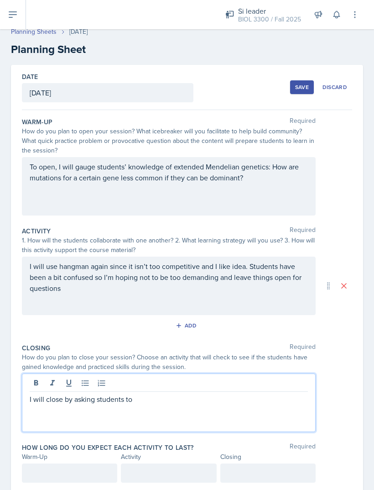
click at [250, 397] on p "I will close by asking students to" at bounding box center [169, 399] width 278 height 11
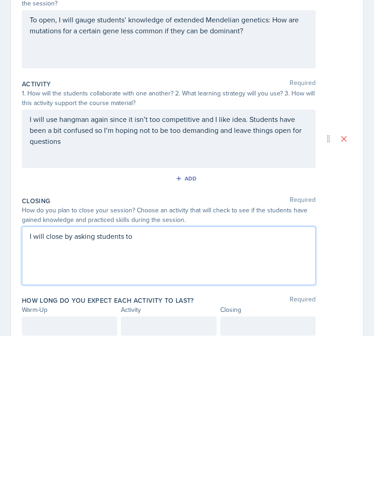
scroll to position [0, 0]
click at [278, 384] on p "I will close by asking students to" at bounding box center [169, 389] width 278 height 11
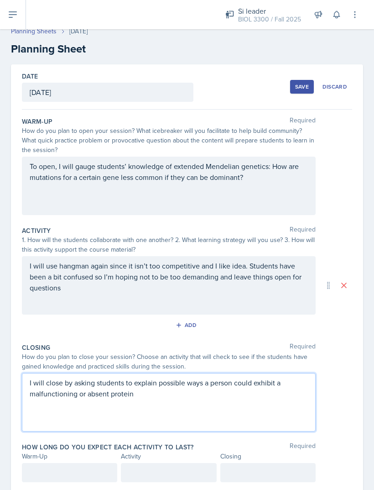
scroll to position [7, 0]
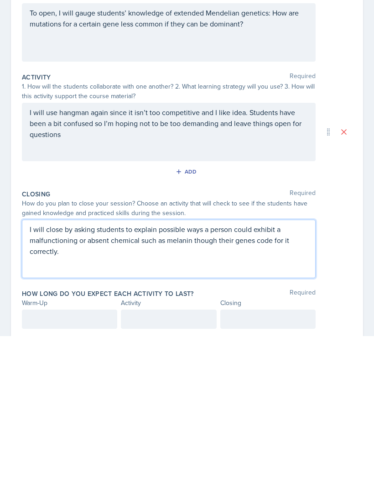
click at [46, 463] on div at bounding box center [69, 472] width 95 height 19
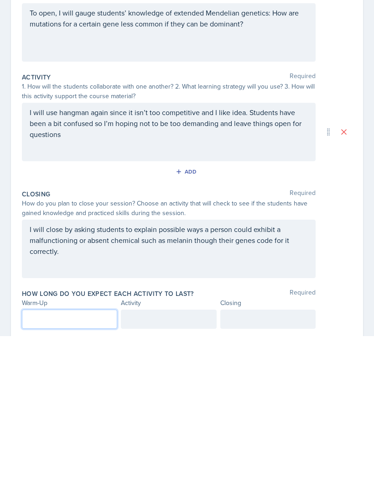
click at [43, 316] on div "Date September 12th, 2025 September 2025 31 1 2 3 4 5 6 7 8 9 10 11 12 13 14 15…" at bounding box center [187, 292] width 374 height 454
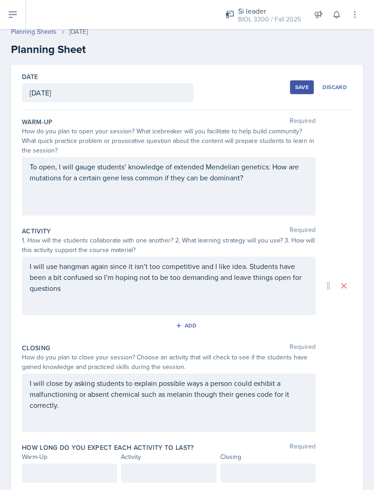
click at [48, 463] on div at bounding box center [69, 472] width 95 height 19
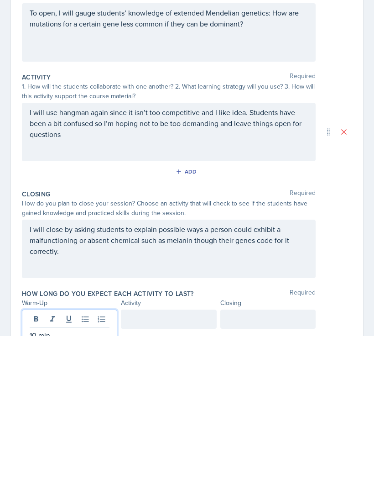
click at [287, 463] on div at bounding box center [267, 472] width 95 height 19
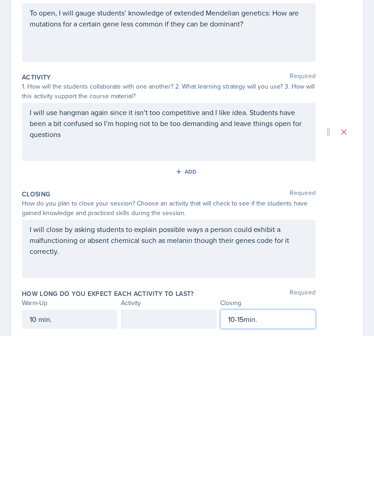
click at [263, 373] on div "I will close by asking students to explain possible ways a person could exhibit…" at bounding box center [169, 402] width 294 height 58
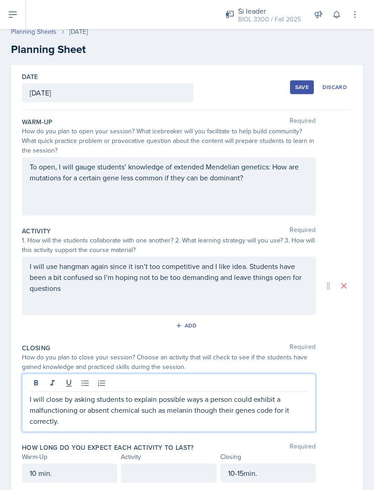
click at [88, 394] on p "I will close by asking students to explain possible ways a person could exhibit…" at bounding box center [169, 410] width 278 height 33
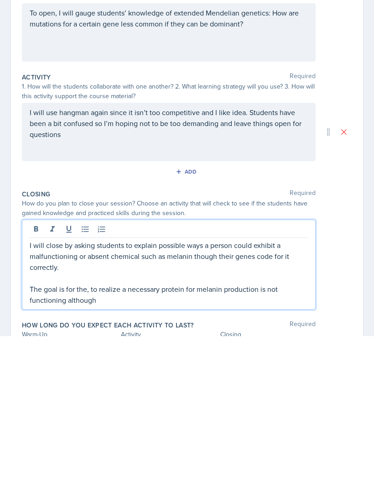
click at [72, 394] on p "I will close by asking students to explain possible ways a person could exhibit…" at bounding box center [169, 410] width 278 height 33
click at [114, 437] on p "The goal is for the, to realize a necessary protein for melanin production is n…" at bounding box center [169, 448] width 278 height 22
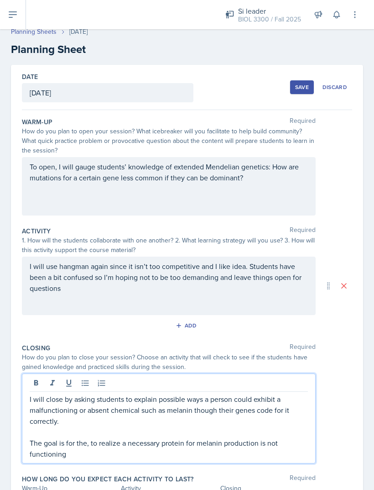
click at [279, 437] on p "The goal is for the, to realize a necessary protein for melanin production is n…" at bounding box center [169, 448] width 278 height 22
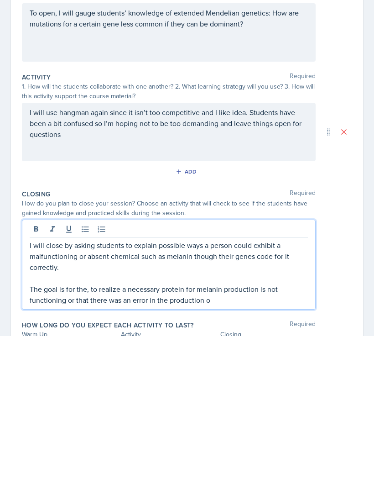
click at [166, 437] on p "The goal is for the, to realize a necessary protein for melanin production is n…" at bounding box center [169, 448] width 278 height 22
click at [271, 437] on p "The goal is for the, to realize a necessary protein for melanin production is n…" at bounding box center [169, 448] width 278 height 22
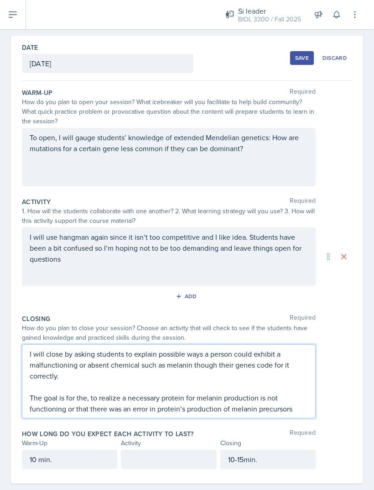
scroll to position [22, 0]
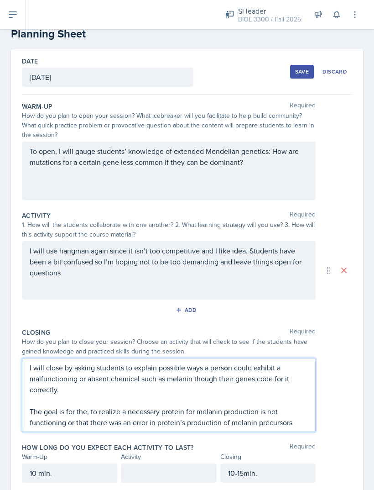
click at [180, 463] on div at bounding box center [168, 472] width 95 height 19
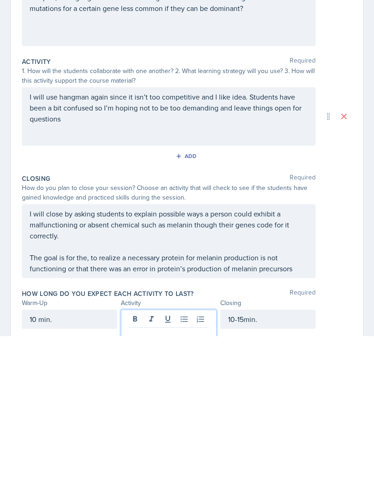
click at [197, 483] on p at bounding box center [169, 488] width 80 height 11
click at [5, 147] on div "Date September 12th, 2025 September 2025 31 1 2 3 4 5 6 7 8 9 10 11 12 13 14 15…" at bounding box center [187, 284] width 374 height 470
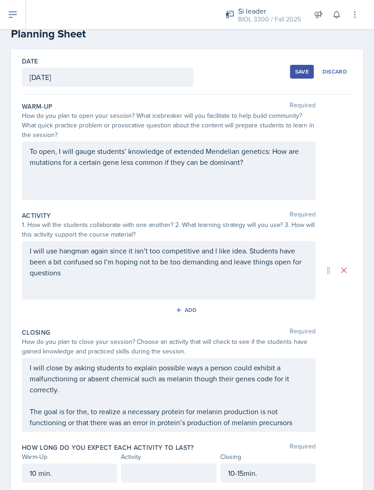
click at [187, 463] on div at bounding box center [168, 472] width 95 height 19
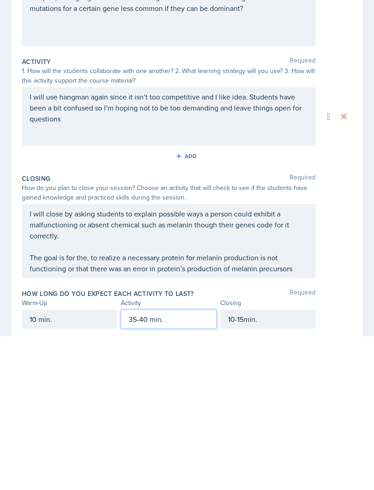
click at [274, 463] on div "10-15min." at bounding box center [267, 472] width 95 height 19
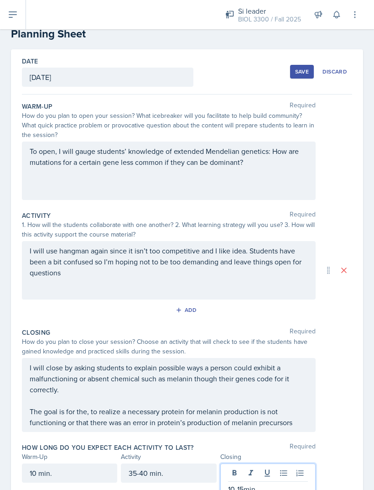
click at [273, 467] on button at bounding box center [267, 473] width 13 height 13
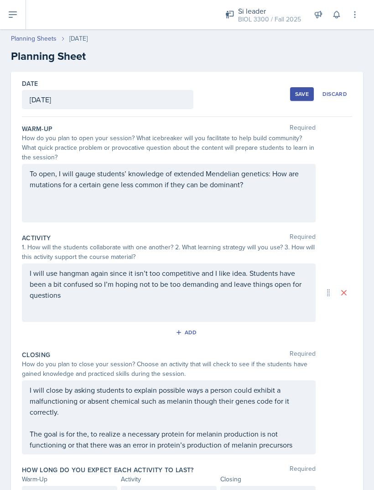
scroll to position [0, 0]
click at [92, 270] on p "I will use hangman again since it isn’t too competitive and I like idea. Studen…" at bounding box center [169, 284] width 278 height 33
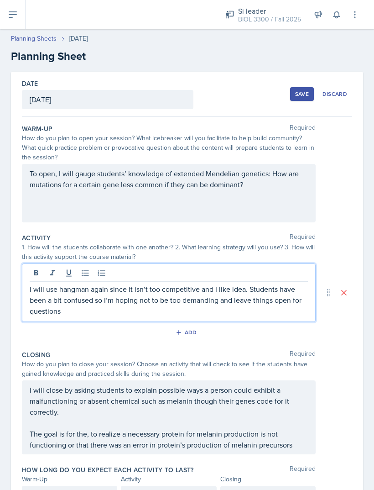
click at [72, 283] on p "I will use hangman again since it isn’t too competitive and I like idea. Studen…" at bounding box center [169, 299] width 278 height 33
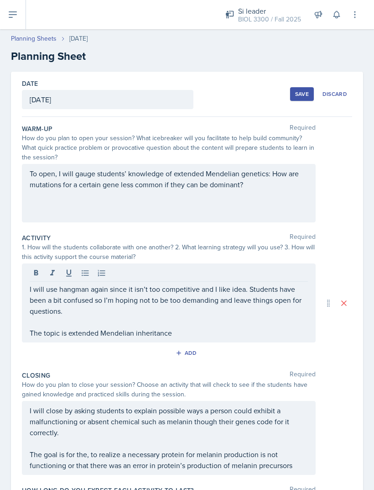
click at [310, 87] on button "Save" at bounding box center [302, 94] width 24 height 14
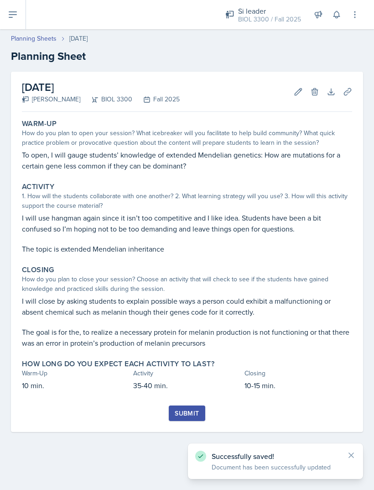
click at [15, 14] on icon at bounding box center [12, 14] width 7 height 5
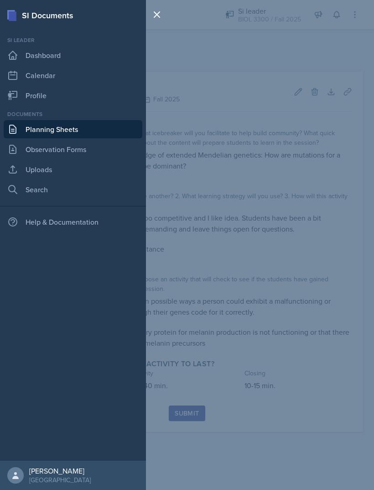
click at [320, 298] on div "SI Documents Si leader Dashboard Calendar Profile Documents Planning Sheets Obs…" at bounding box center [187, 245] width 374 height 490
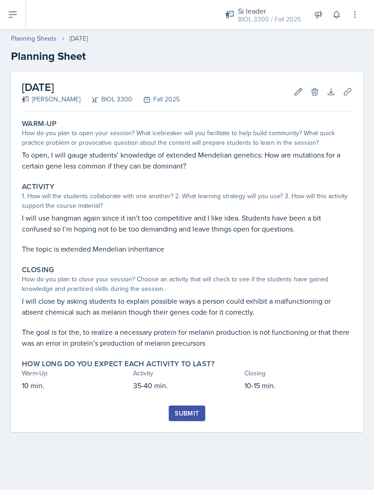
click at [352, 91] on icon at bounding box center [347, 91] width 9 height 9
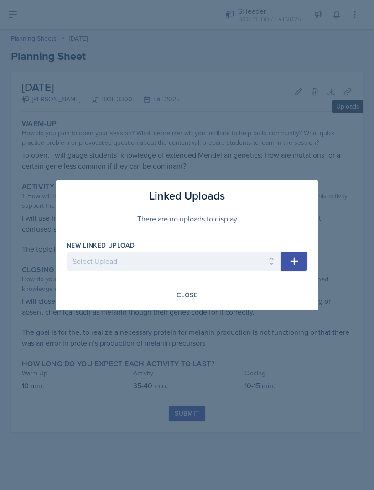
click at [226, 266] on select "Select Upload Genetics- taboo and hangman branched line_act sex determination c…" at bounding box center [174, 261] width 215 height 19
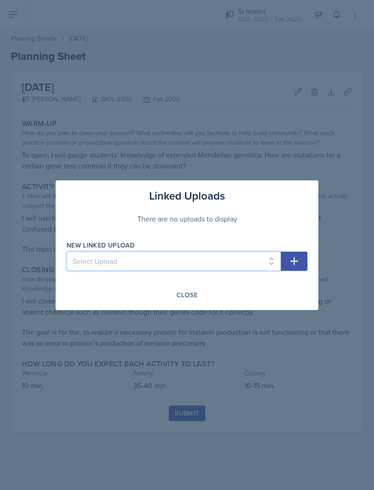
scroll to position [29, 0]
click at [198, 301] on button "Close" at bounding box center [187, 295] width 33 height 16
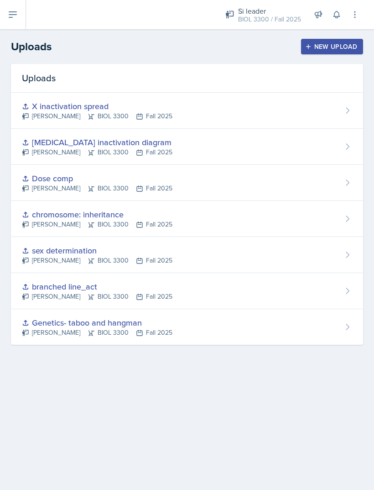
click at [339, 48] on div "New Upload" at bounding box center [332, 46] width 51 height 7
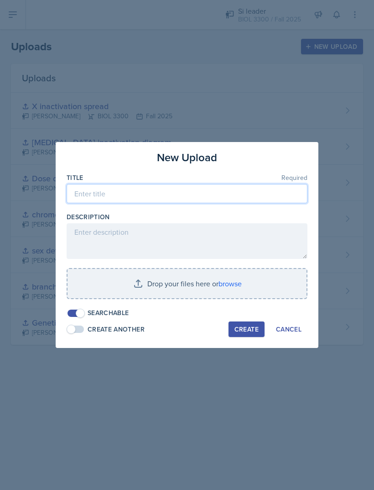
click at [238, 189] on input at bounding box center [187, 193] width 241 height 19
type input "Ext. Mendel questions"
click at [93, 241] on textarea at bounding box center [187, 241] width 241 height 36
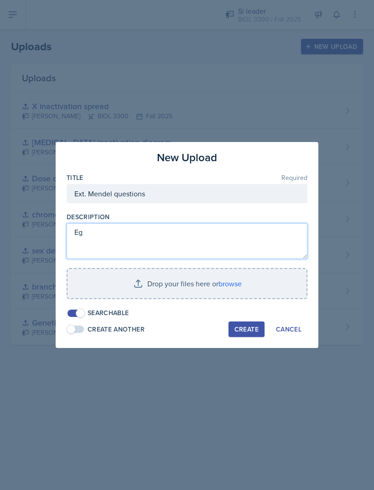
type textarea "E"
type textarea "Beginner- intermediate questions on varied Mendelian inheritance"
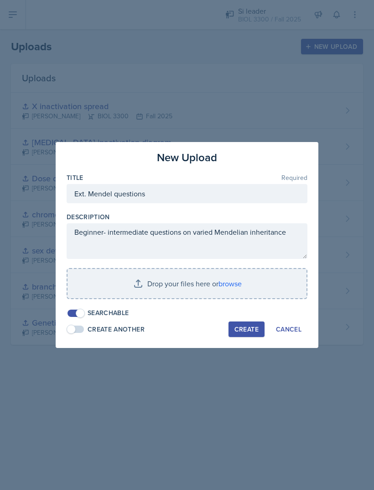
click at [232, 290] on input "file" at bounding box center [187, 283] width 239 height 29
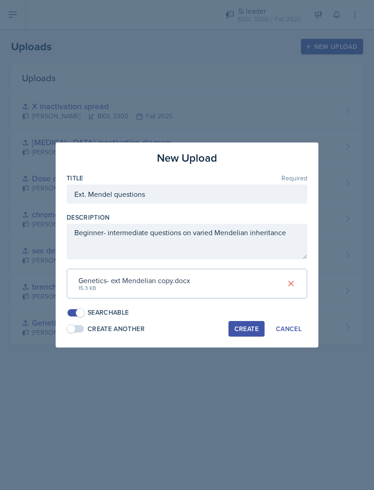
click at [297, 284] on button at bounding box center [291, 283] width 16 height 16
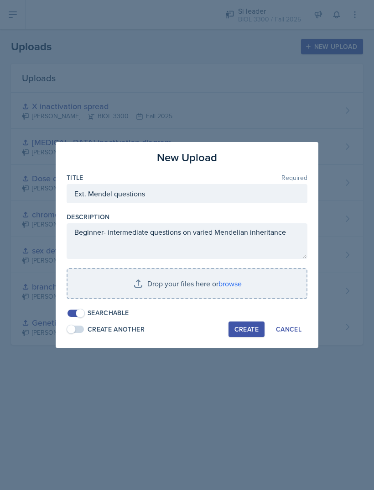
click at [228, 281] on input "file" at bounding box center [187, 283] width 239 height 29
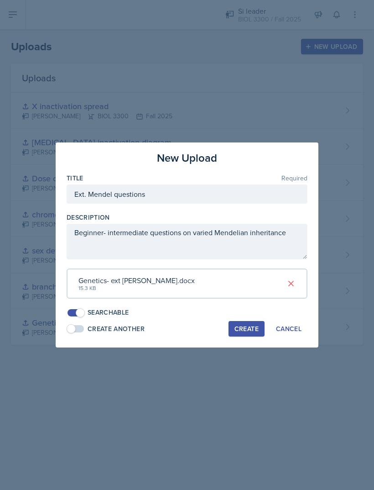
click at [249, 325] on div "Create" at bounding box center [247, 328] width 24 height 7
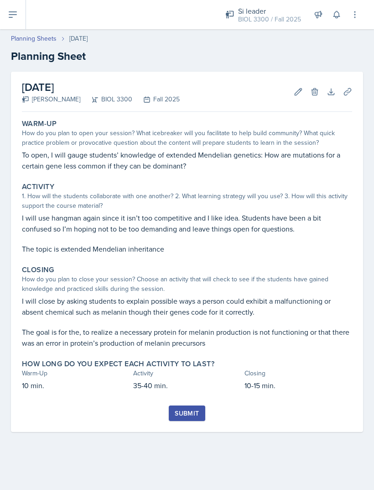
click at [347, 95] on icon at bounding box center [347, 91] width 9 height 9
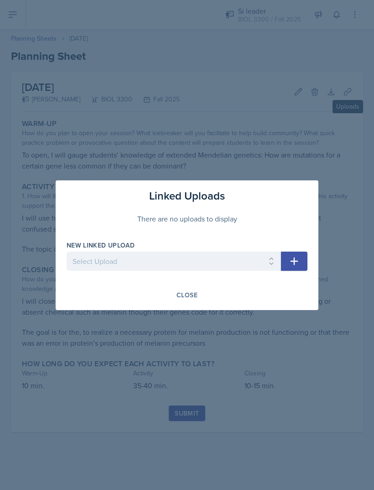
click at [235, 265] on select "Select Upload Genetics- taboo and hangman branched line_act sex determination c…" at bounding box center [174, 261] width 215 height 19
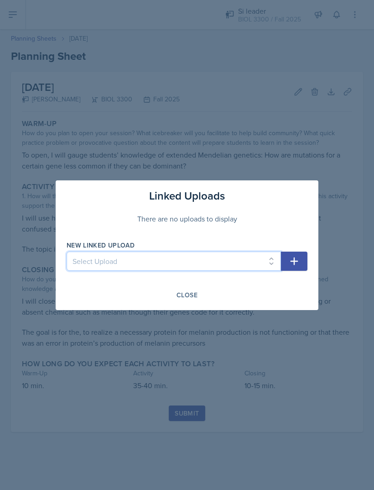
select select "04060c95-eb8d-4db0-b4f2-e181bcfe0f6a"
click at [298, 259] on icon "button" at bounding box center [294, 261] width 11 height 11
select select
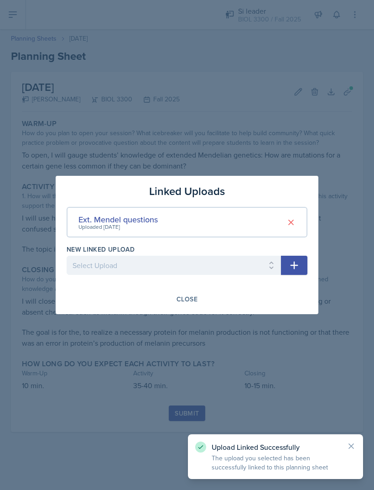
click at [230, 311] on div "Linked Uploads Ext. Mendel questions Uploaded [DATE] New Linked Upload Select U…" at bounding box center [187, 245] width 263 height 138
click at [229, 297] on div "Close" at bounding box center [187, 299] width 241 height 16
click at [215, 297] on div "Close" at bounding box center [187, 299] width 241 height 16
click at [190, 301] on div "Close" at bounding box center [187, 298] width 21 height 7
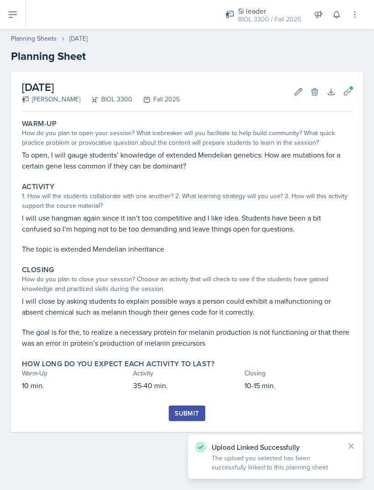
click at [190, 411] on div "Submit" at bounding box center [187, 412] width 24 height 7
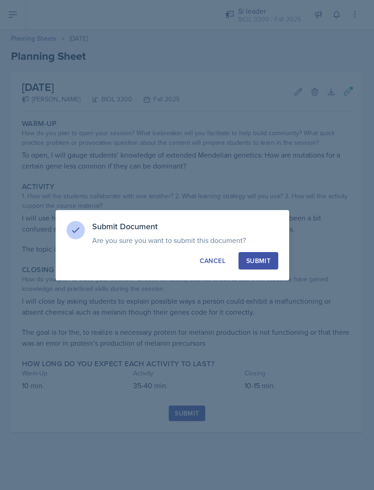
click at [255, 262] on div "Submit" at bounding box center [259, 260] width 24 height 9
